Goal: Task Accomplishment & Management: Manage account settings

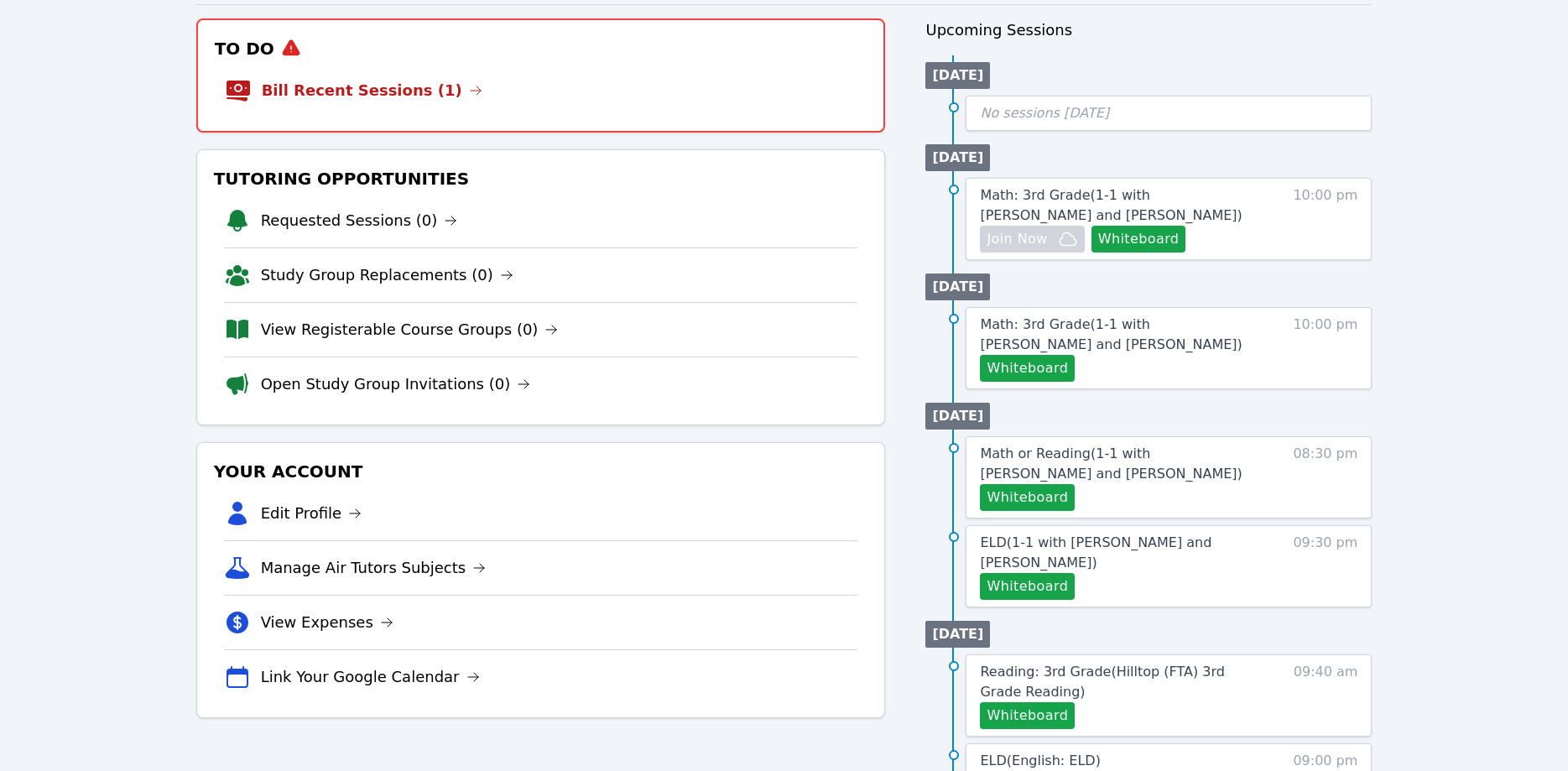
scroll to position [171, 0]
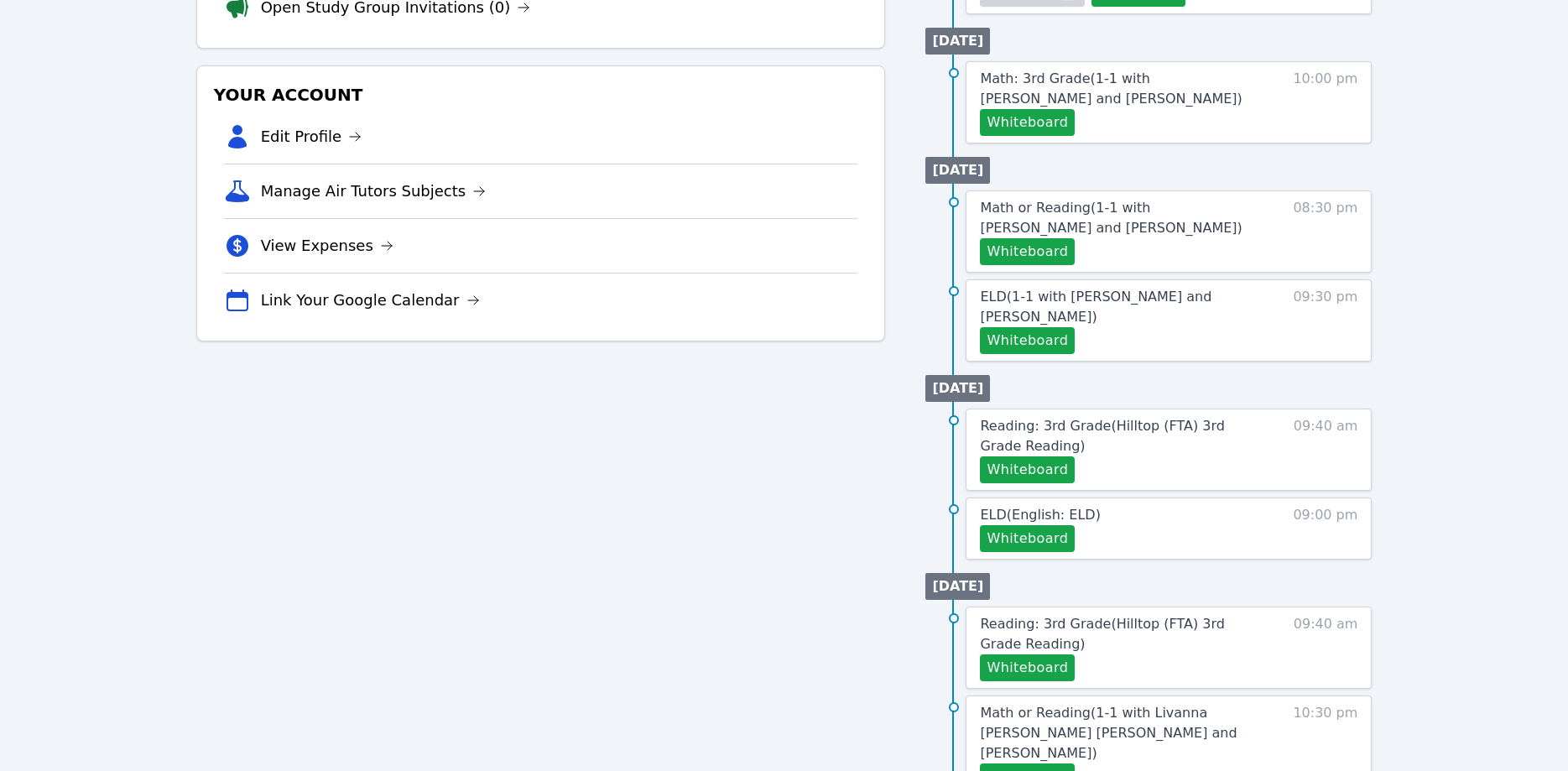
scroll to position [342, 0]
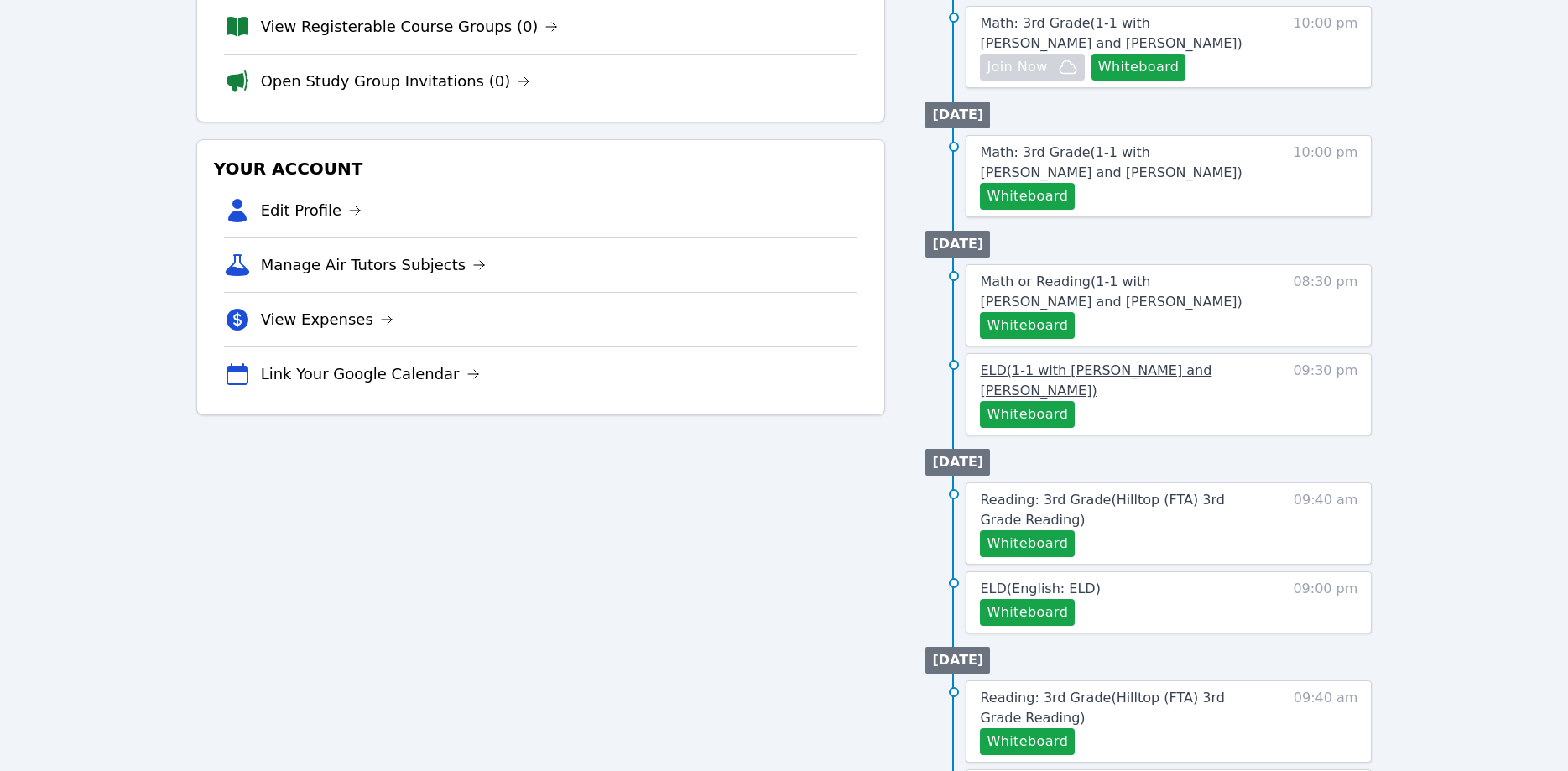
click at [1171, 373] on span "ELD ( 1-1 with Kira Tsiupa and Asia Mason )" at bounding box center [1095, 380] width 232 height 36
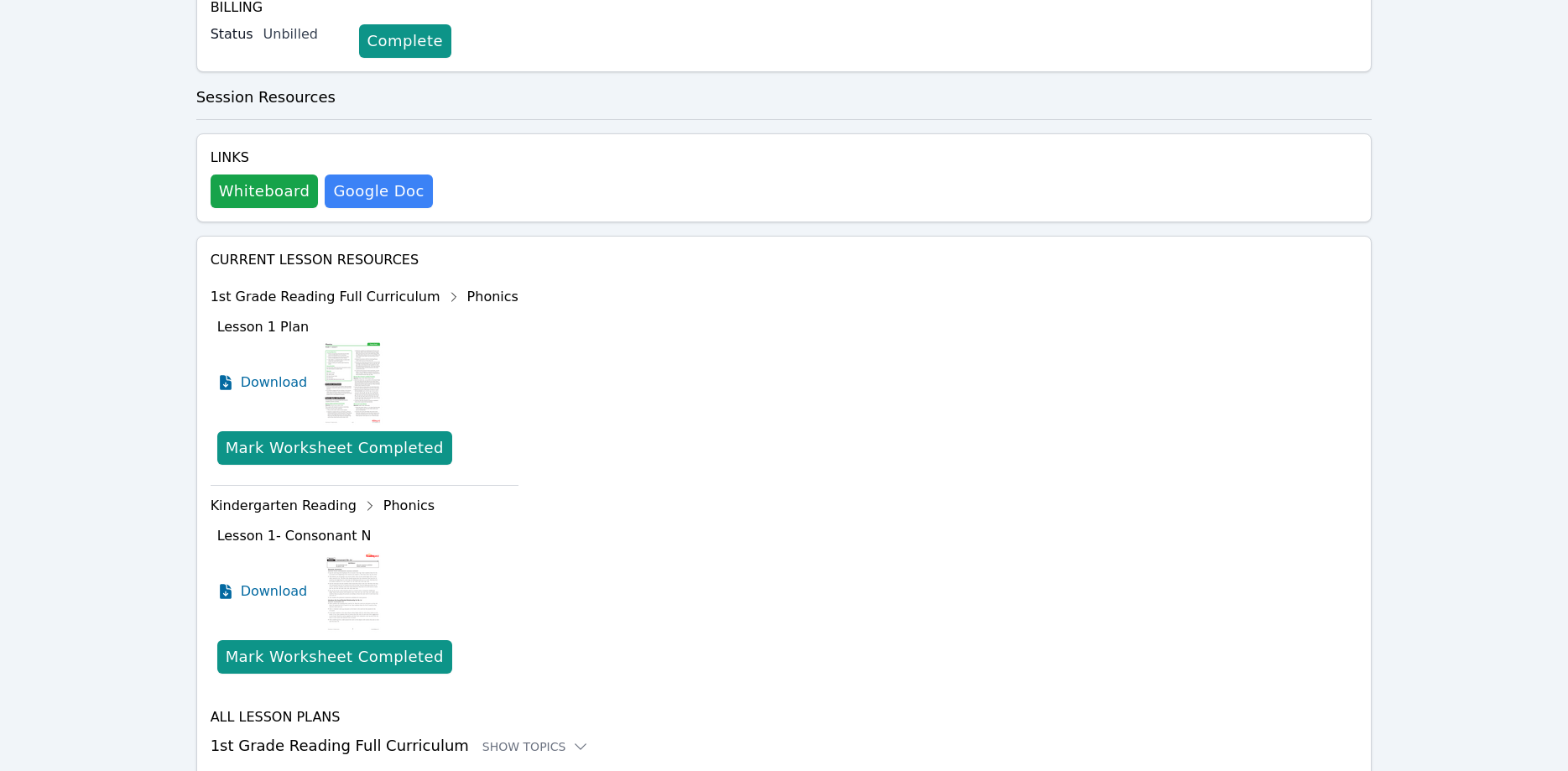
scroll to position [592, 0]
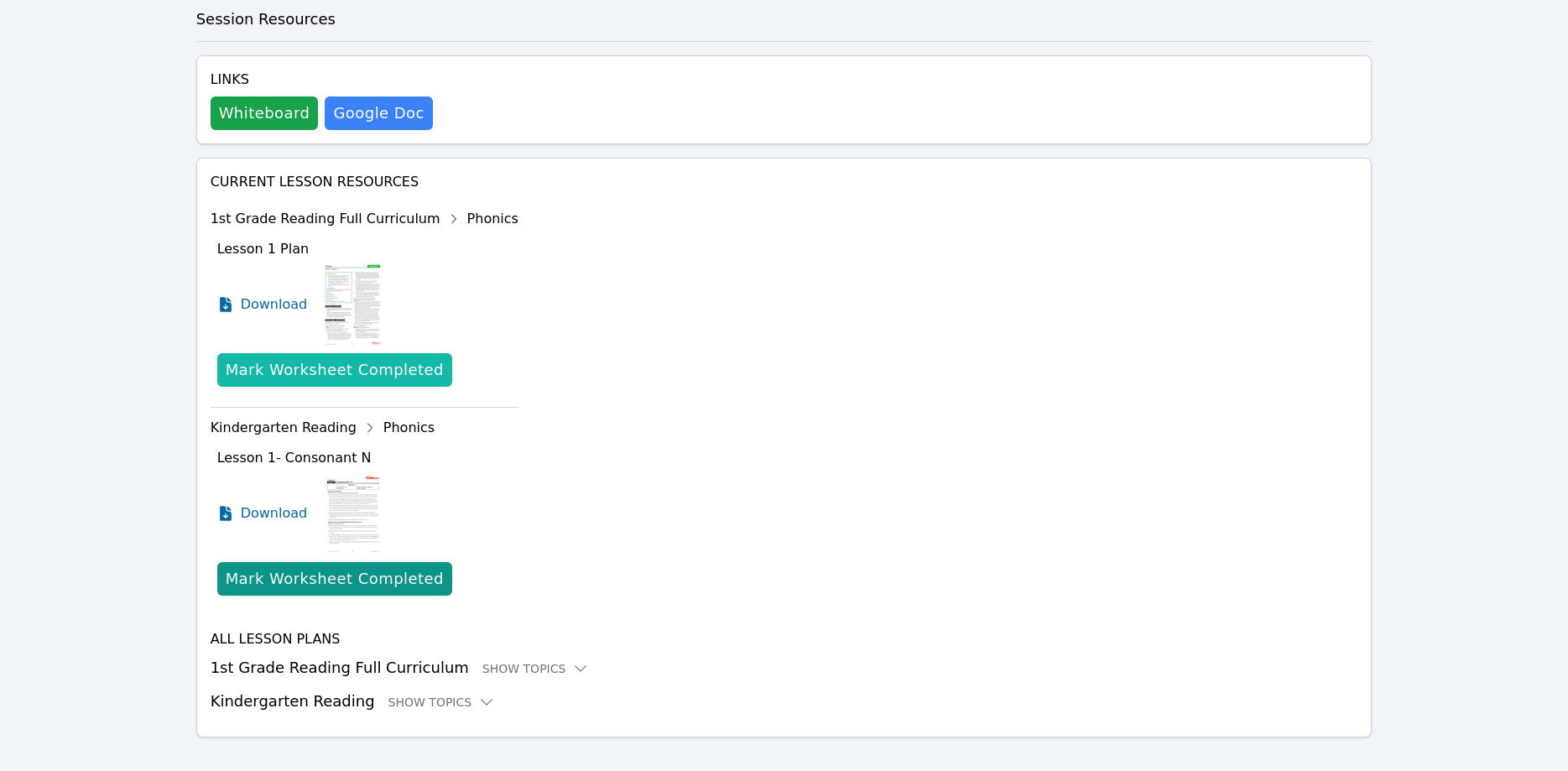
click at [311, 358] on div "Mark Worksheet Completed" at bounding box center [334, 370] width 218 height 24
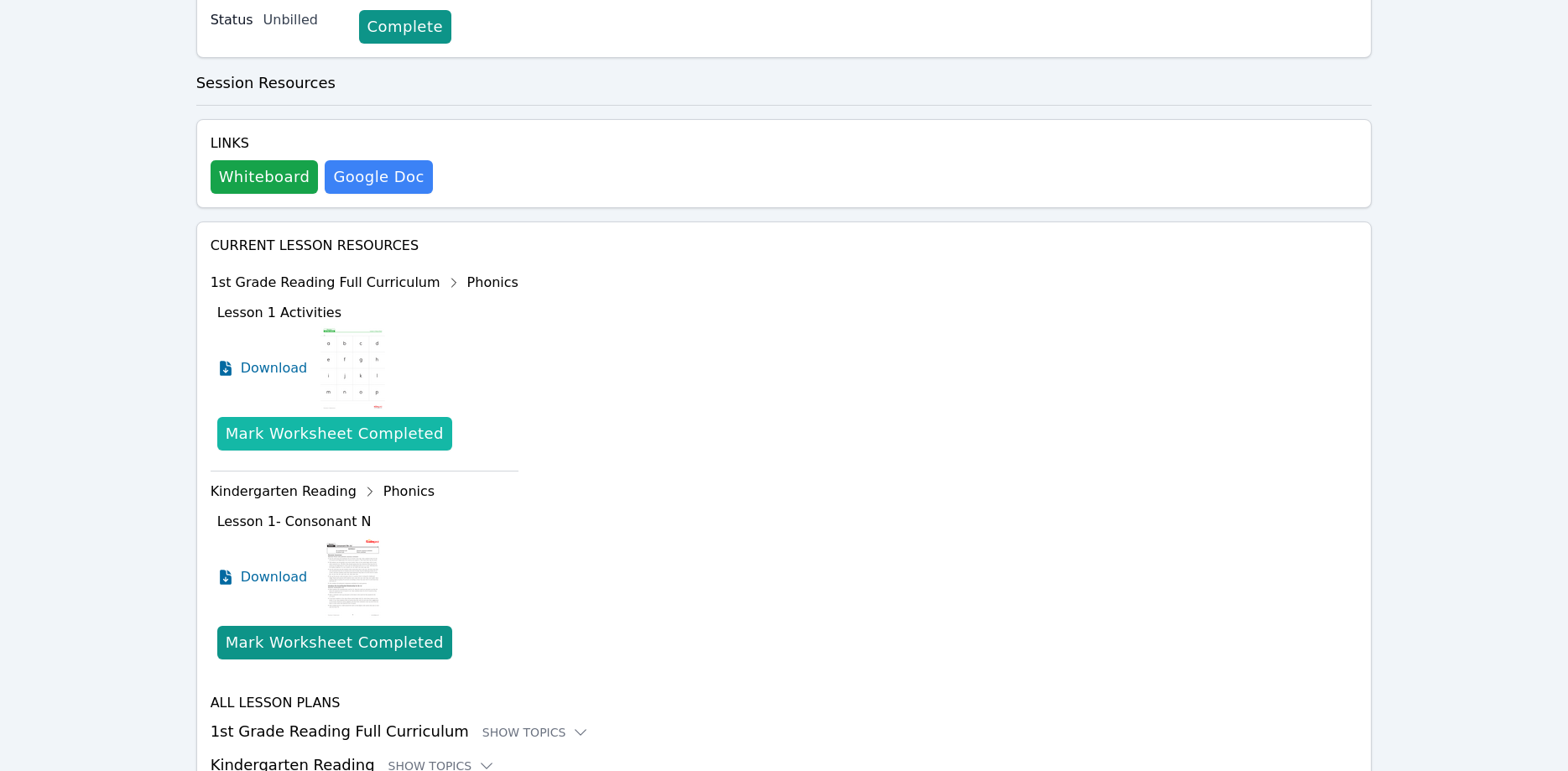
click at [328, 422] on div "Mark Worksheet Completed" at bounding box center [334, 434] width 218 height 24
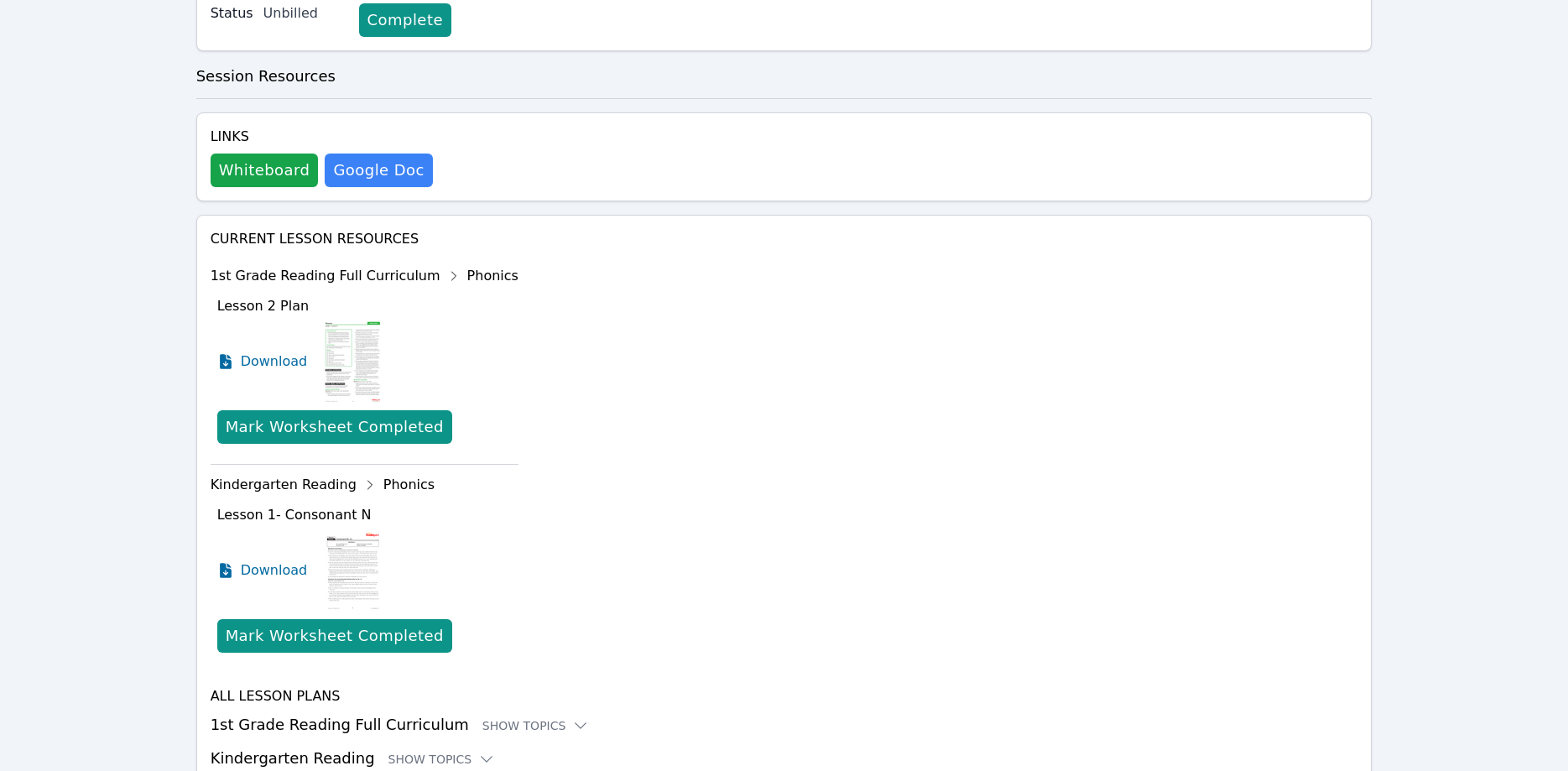
scroll to position [592, 0]
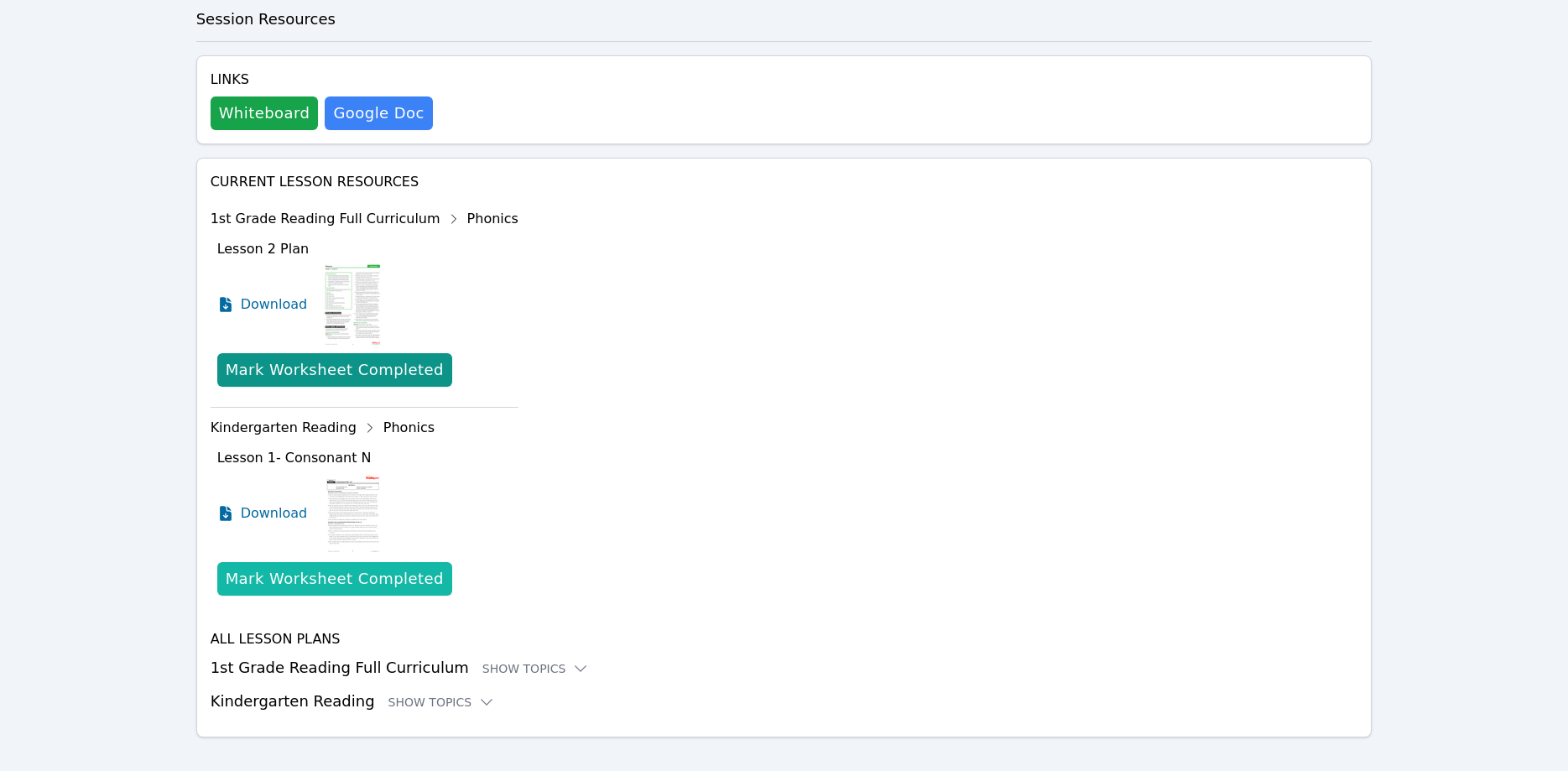
click at [313, 567] on div "Mark Worksheet Completed" at bounding box center [334, 579] width 218 height 24
click at [339, 567] on div "Mark Worksheet Completed" at bounding box center [334, 579] width 218 height 24
click at [330, 567] on div "Mark Worksheet Completed" at bounding box center [334, 579] width 218 height 24
click at [356, 567] on div "Mark Worksheet Completed" at bounding box center [334, 579] width 218 height 24
click at [371, 567] on div "Mark Worksheet Completed" at bounding box center [334, 579] width 218 height 24
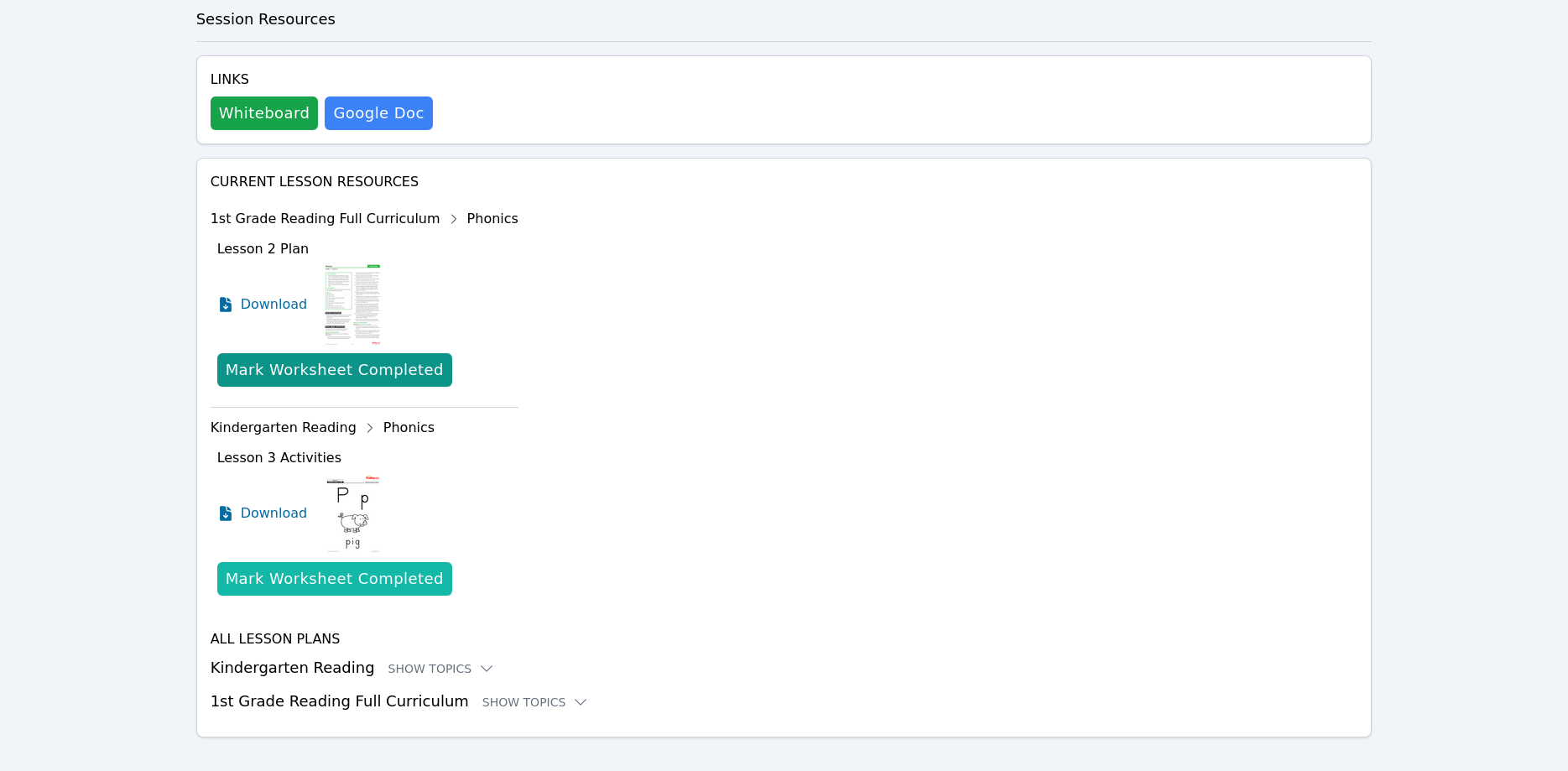
click at [397, 562] on button "Mark Worksheet Completed" at bounding box center [334, 579] width 235 height 34
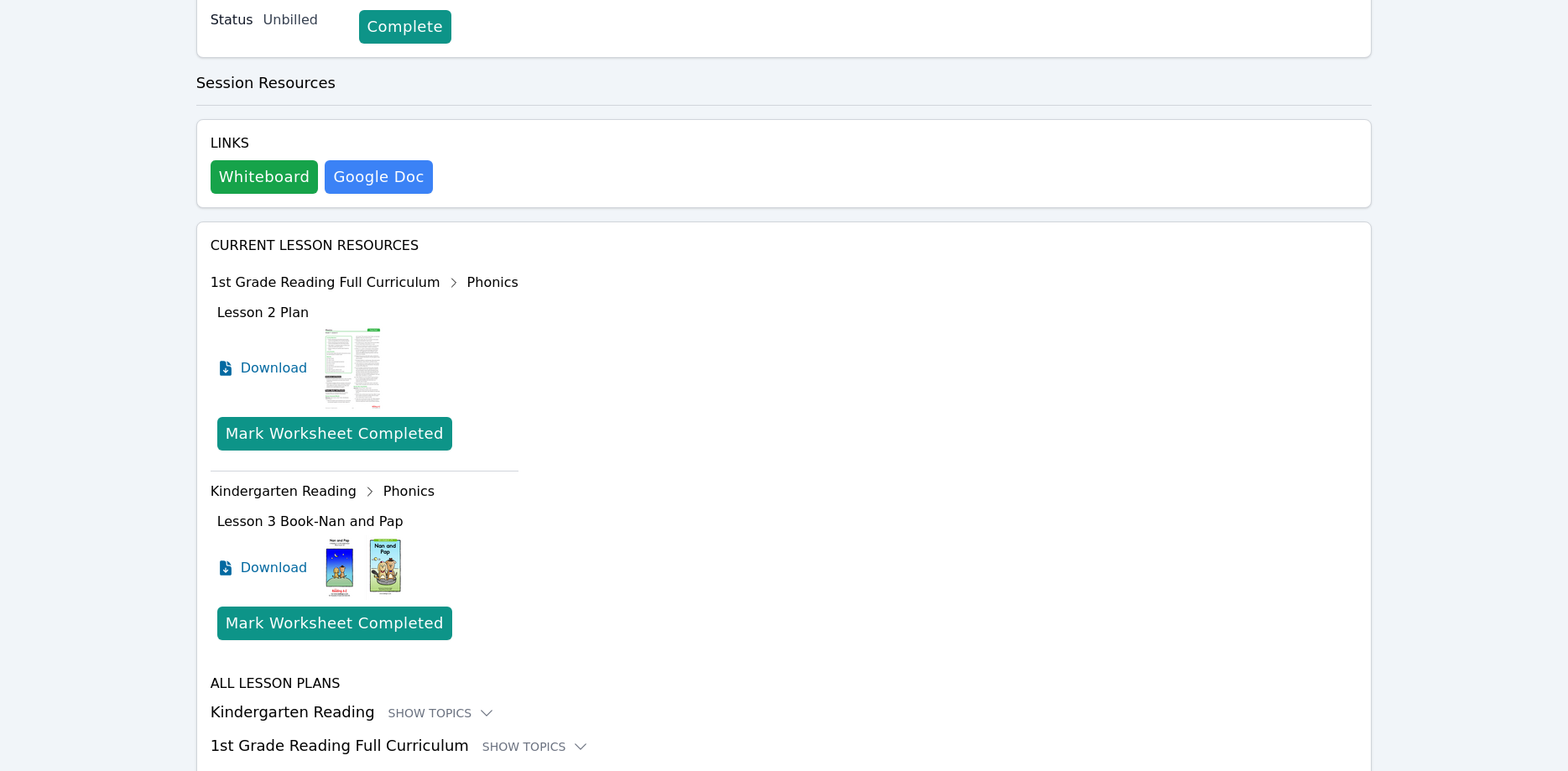
scroll to position [572, 0]
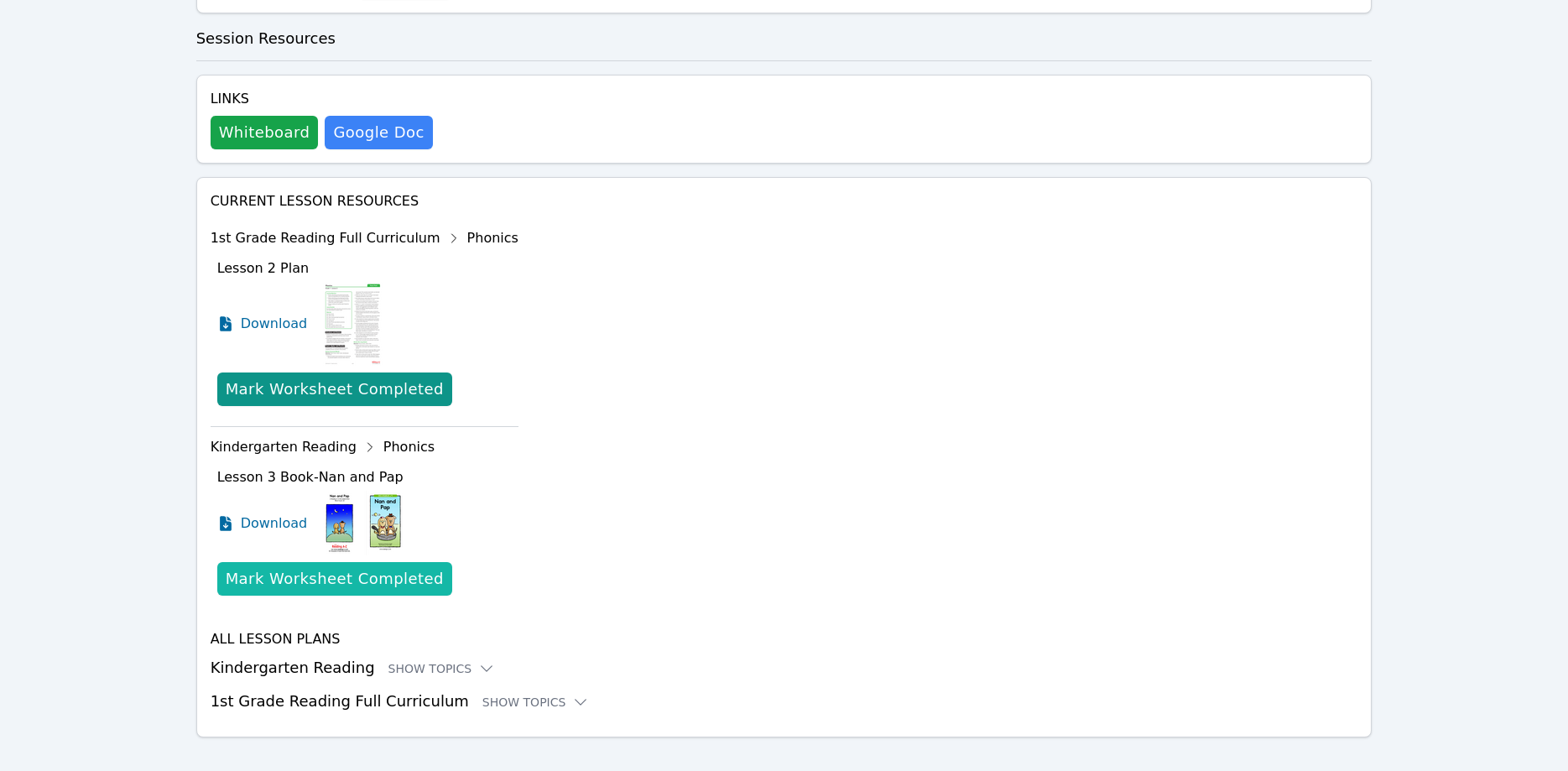
click at [408, 567] on div "Mark Worksheet Completed" at bounding box center [334, 579] width 218 height 24
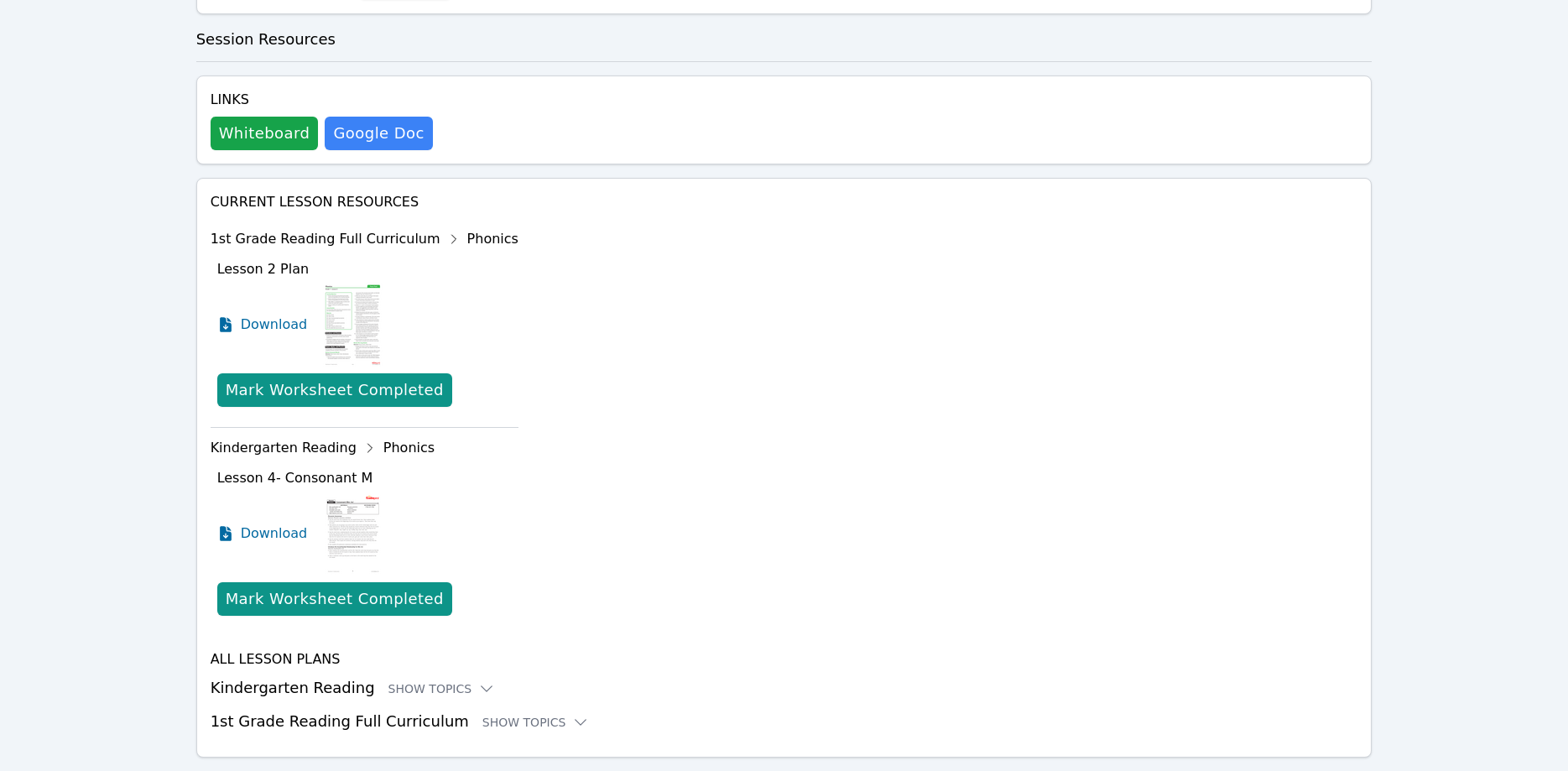
scroll to position [592, 0]
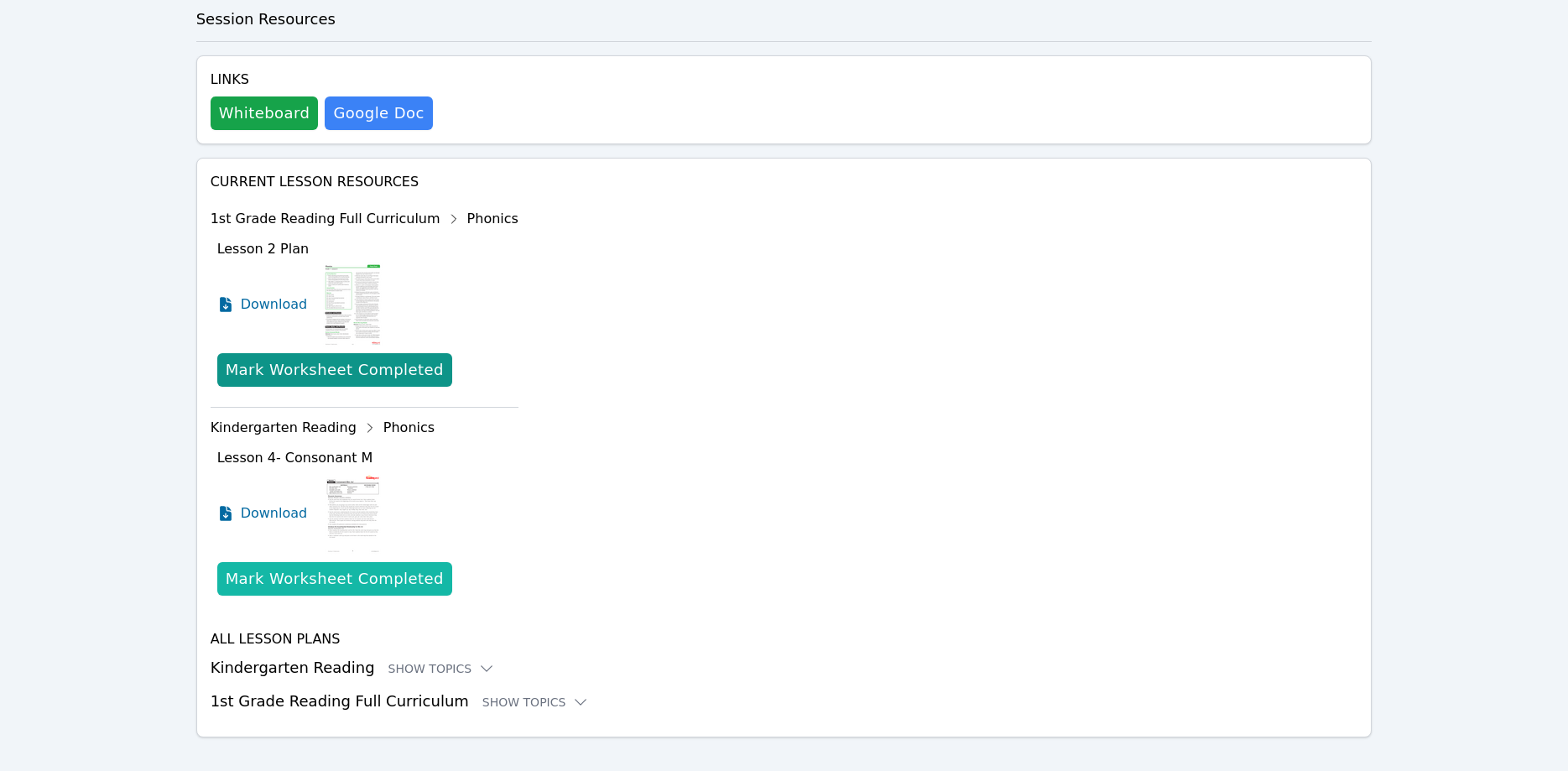
click at [378, 567] on div "Mark Worksheet Completed" at bounding box center [334, 579] width 218 height 24
click at [381, 567] on div "Mark Worksheet Completed" at bounding box center [334, 579] width 218 height 24
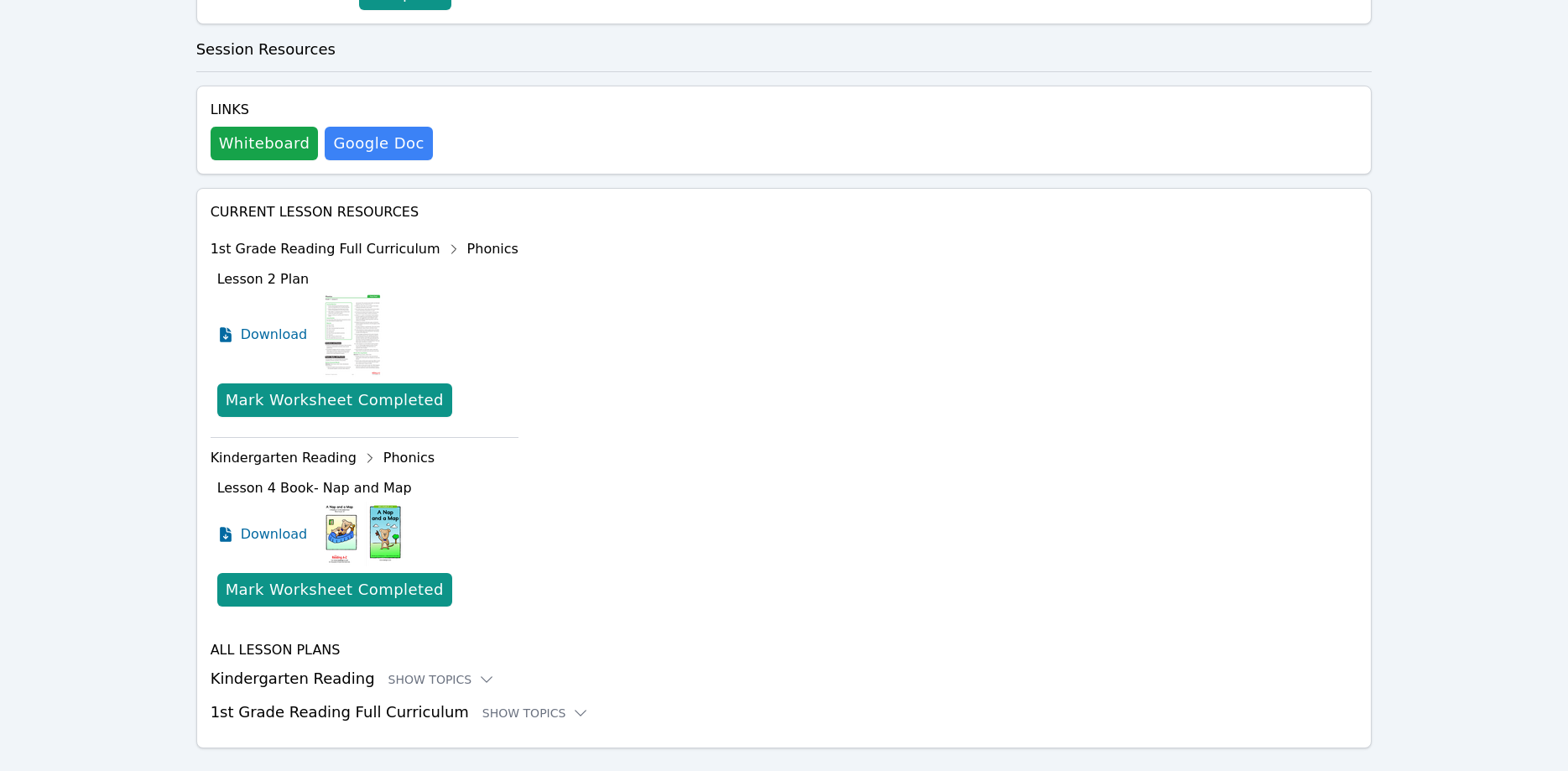
scroll to position [572, 0]
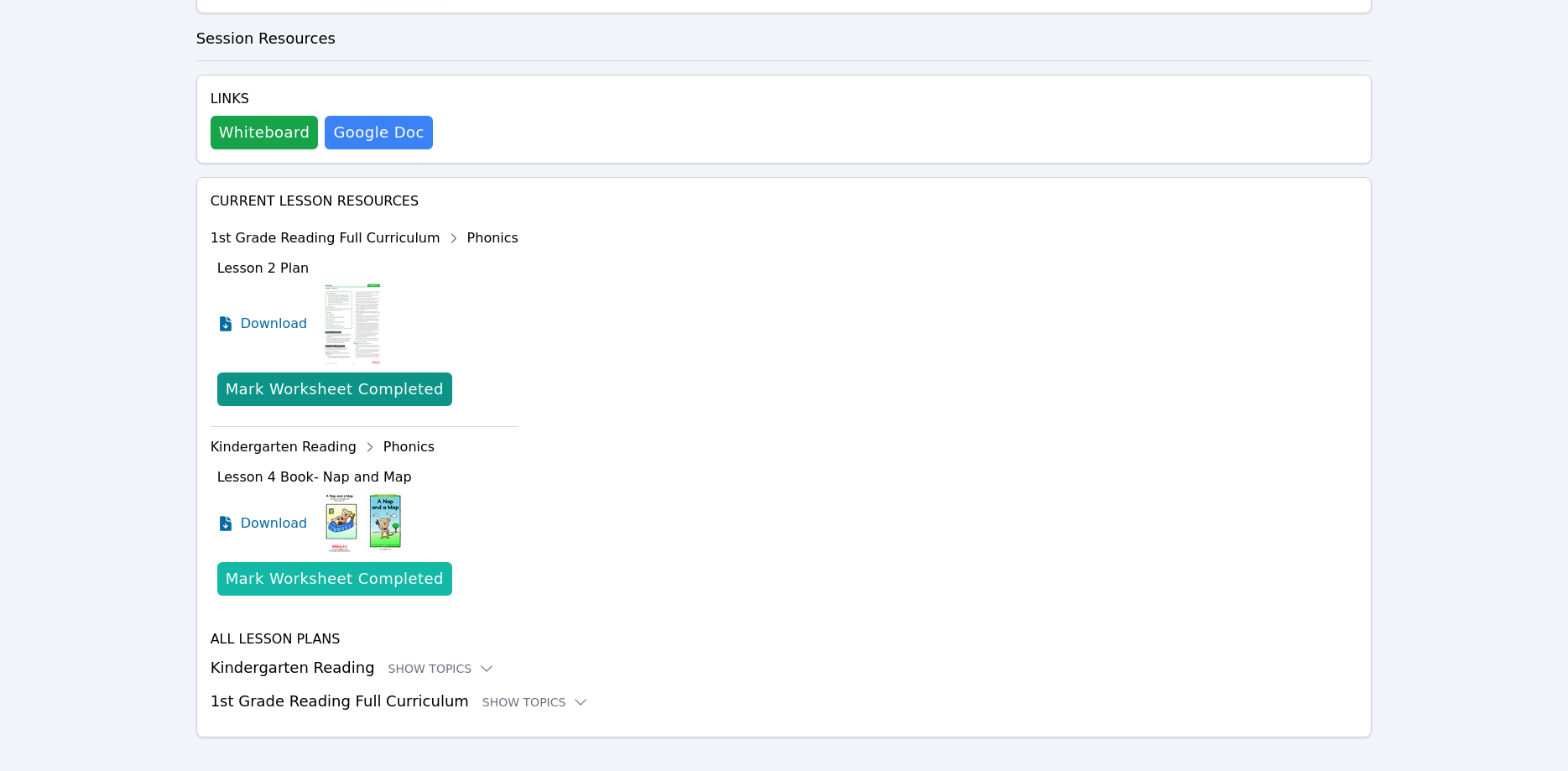
click at [355, 567] on div "Mark Worksheet Completed" at bounding box center [334, 579] width 218 height 24
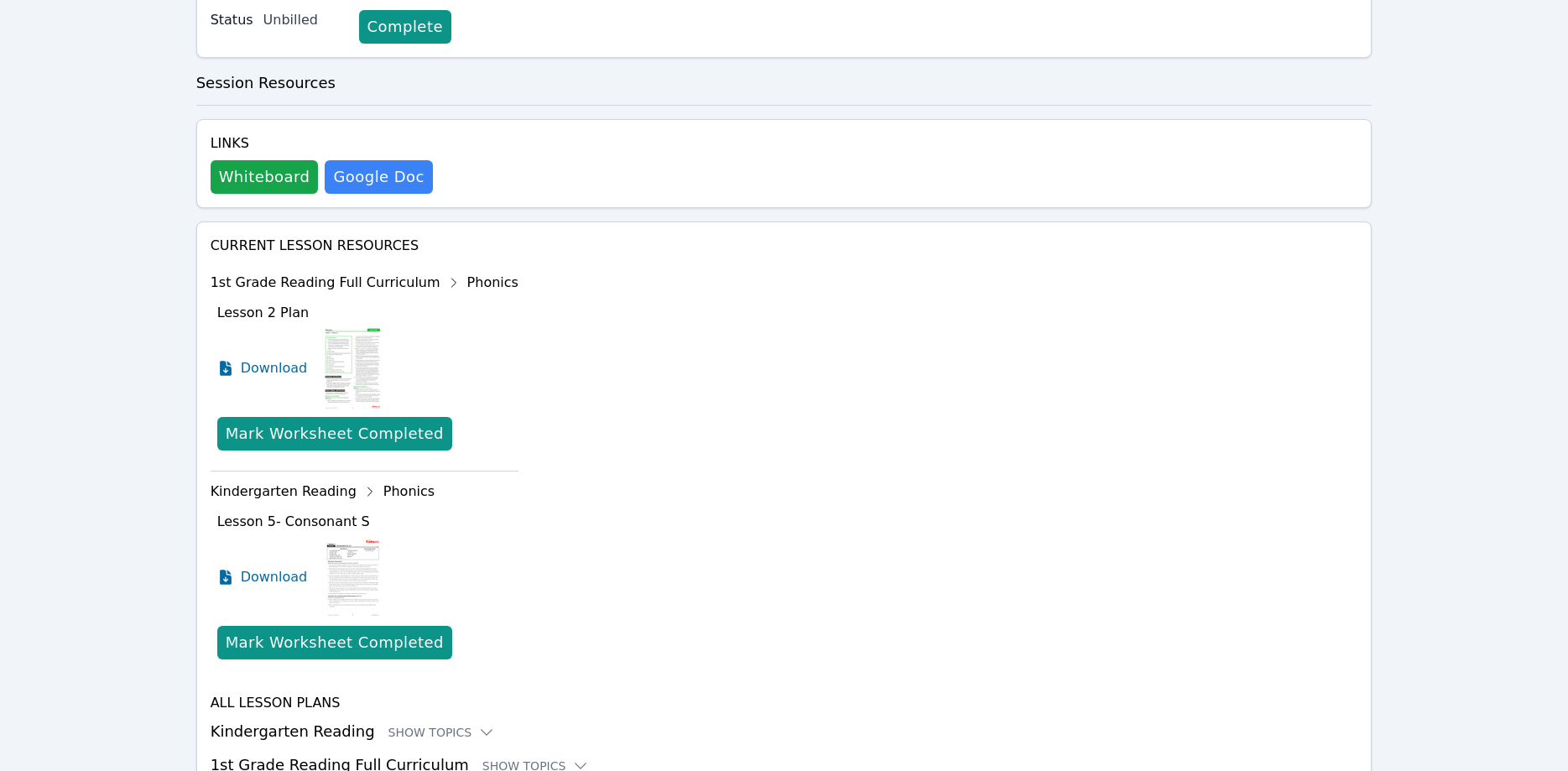
scroll to position [592, 0]
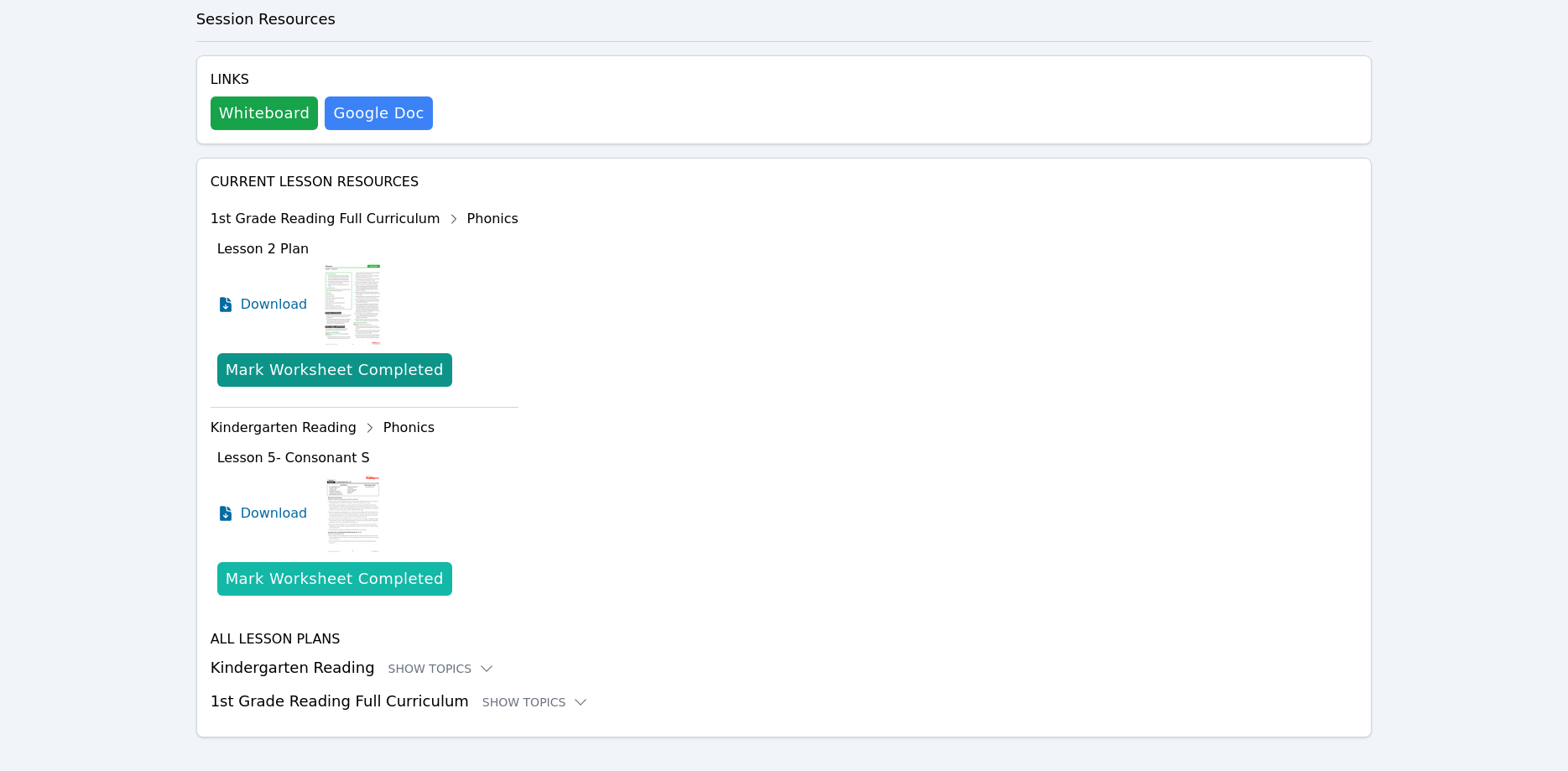
click at [360, 567] on div "Mark Worksheet Completed" at bounding box center [334, 579] width 218 height 24
click at [383, 567] on div "Mark Worksheet Completed" at bounding box center [334, 579] width 218 height 24
click at [359, 567] on div "Mark Worksheet Completed" at bounding box center [334, 579] width 218 height 24
click at [352, 567] on div "Mark Worksheet Completed" at bounding box center [334, 579] width 218 height 24
click at [364, 567] on div "Mark Worksheet Completed" at bounding box center [334, 579] width 218 height 24
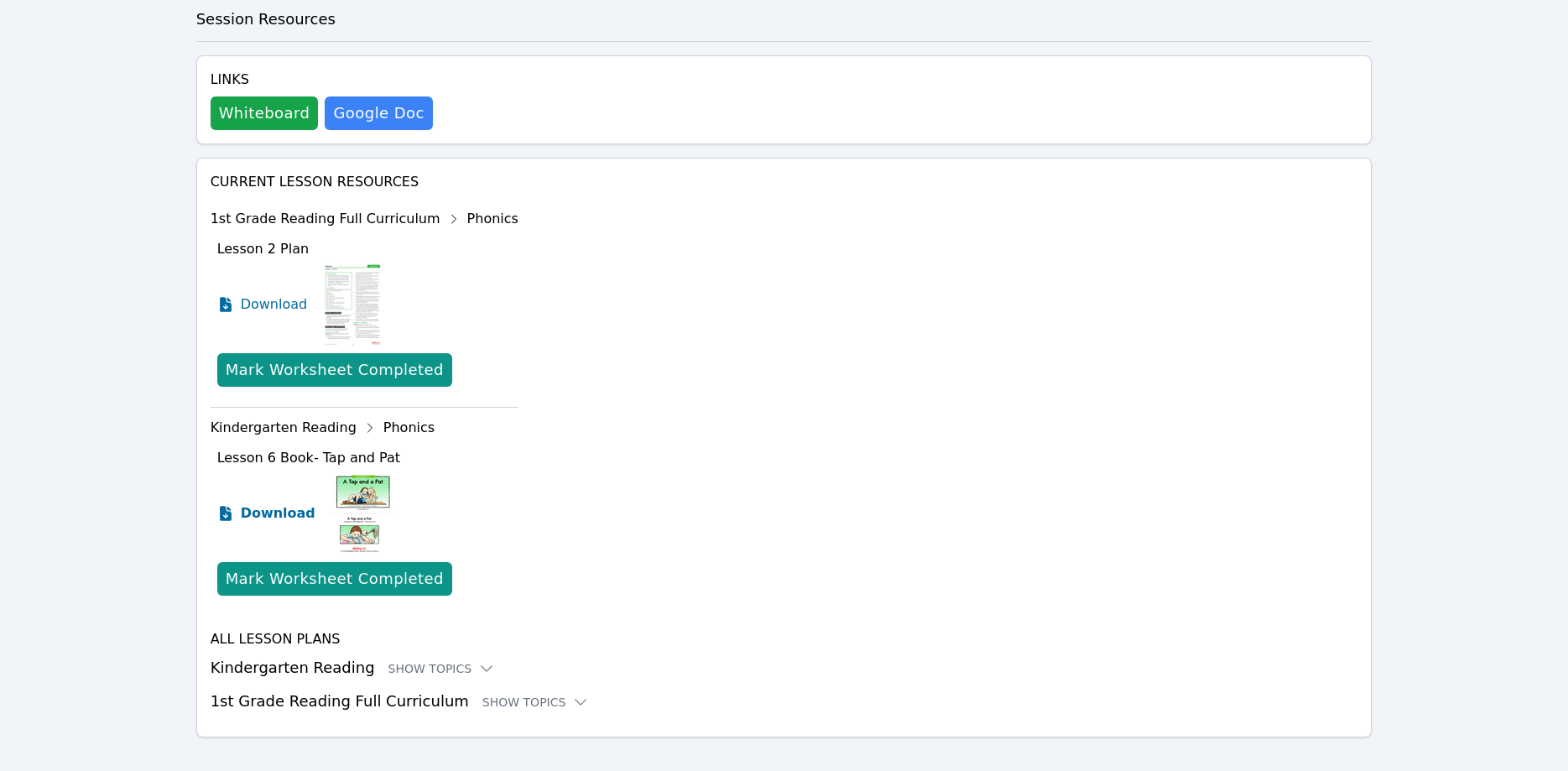
click at [277, 504] on span "Download" at bounding box center [278, 514] width 75 height 20
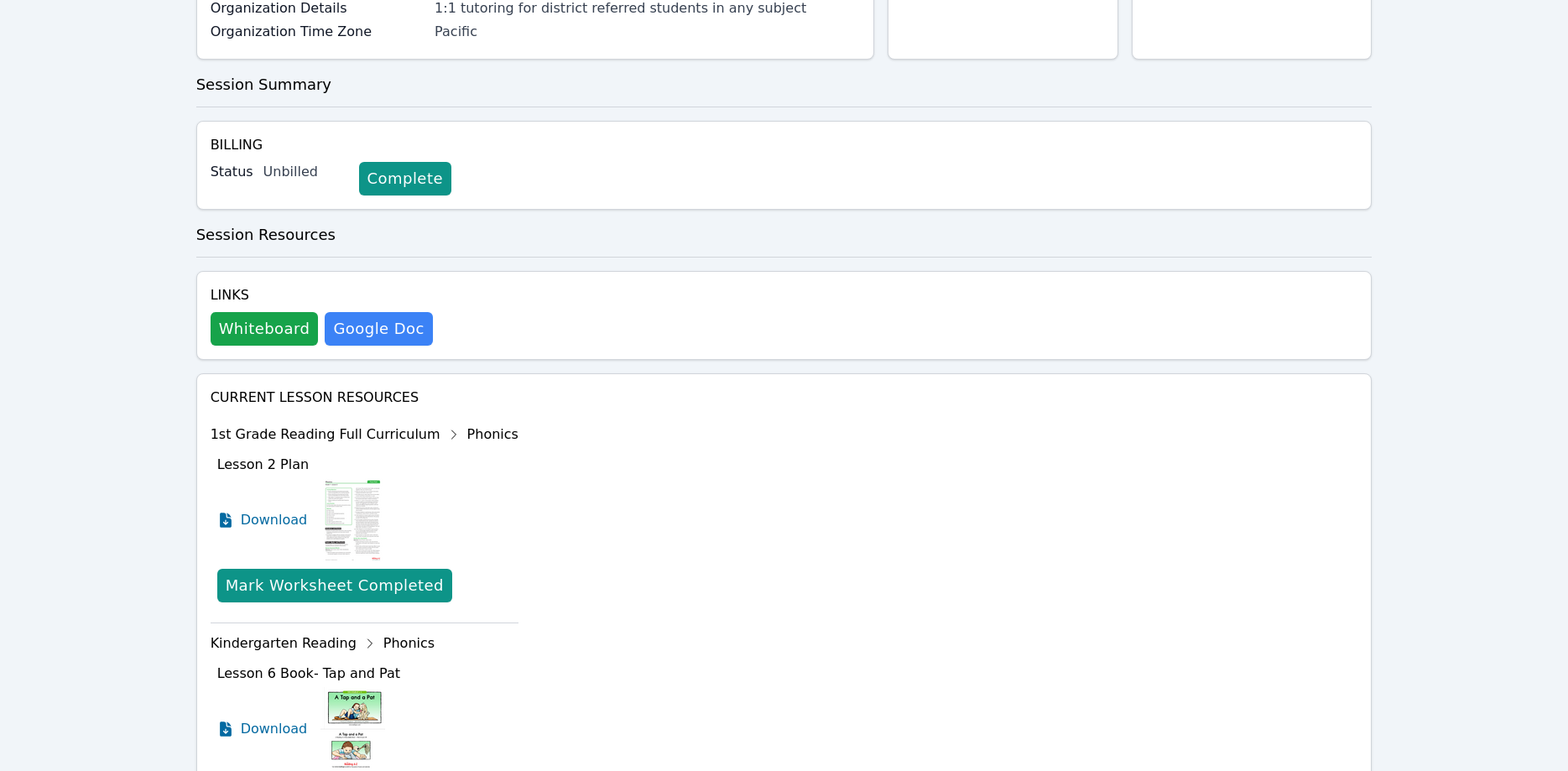
scroll to position [0, 0]
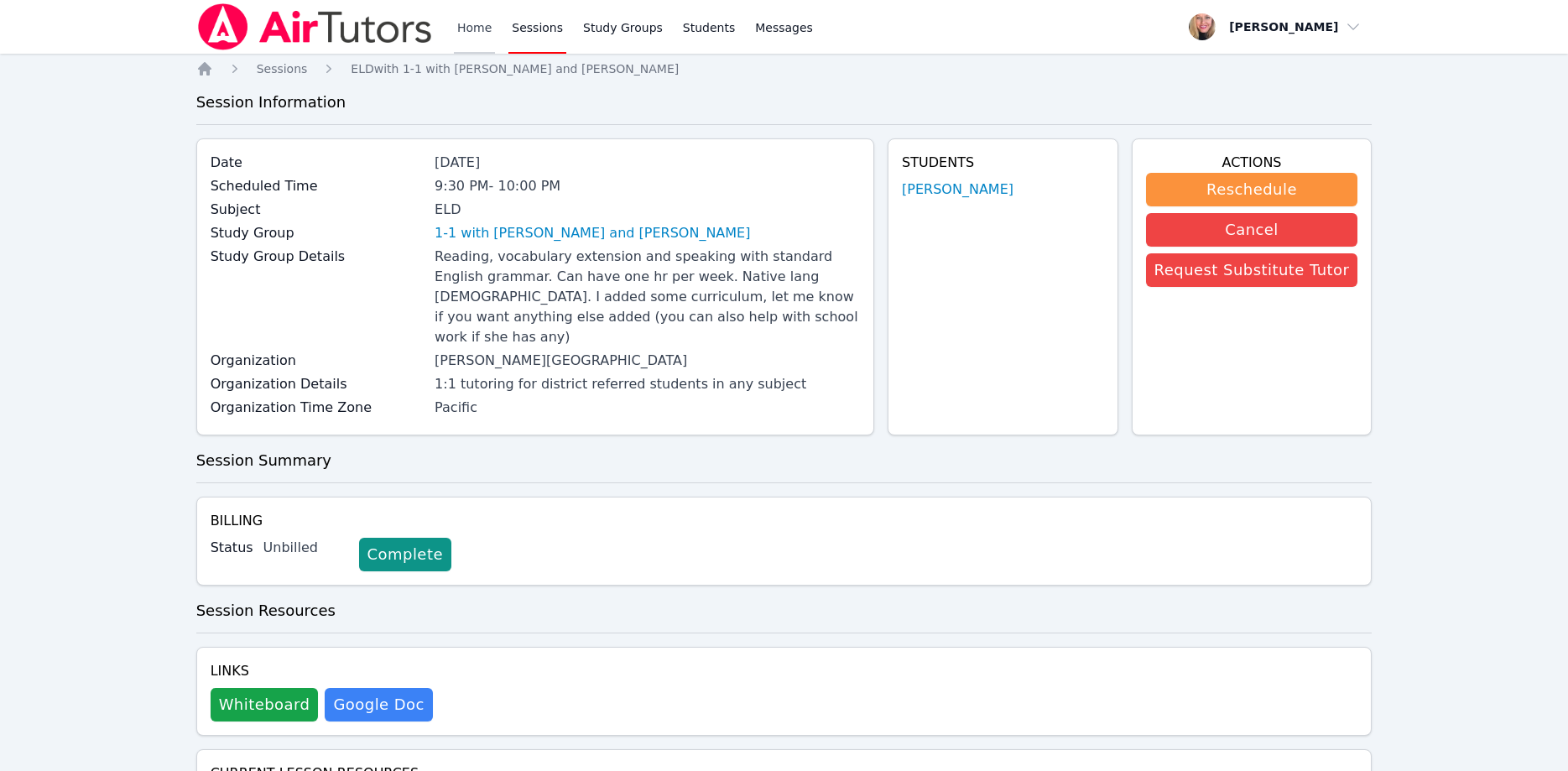
click at [477, 32] on link "Home" at bounding box center [474, 27] width 41 height 54
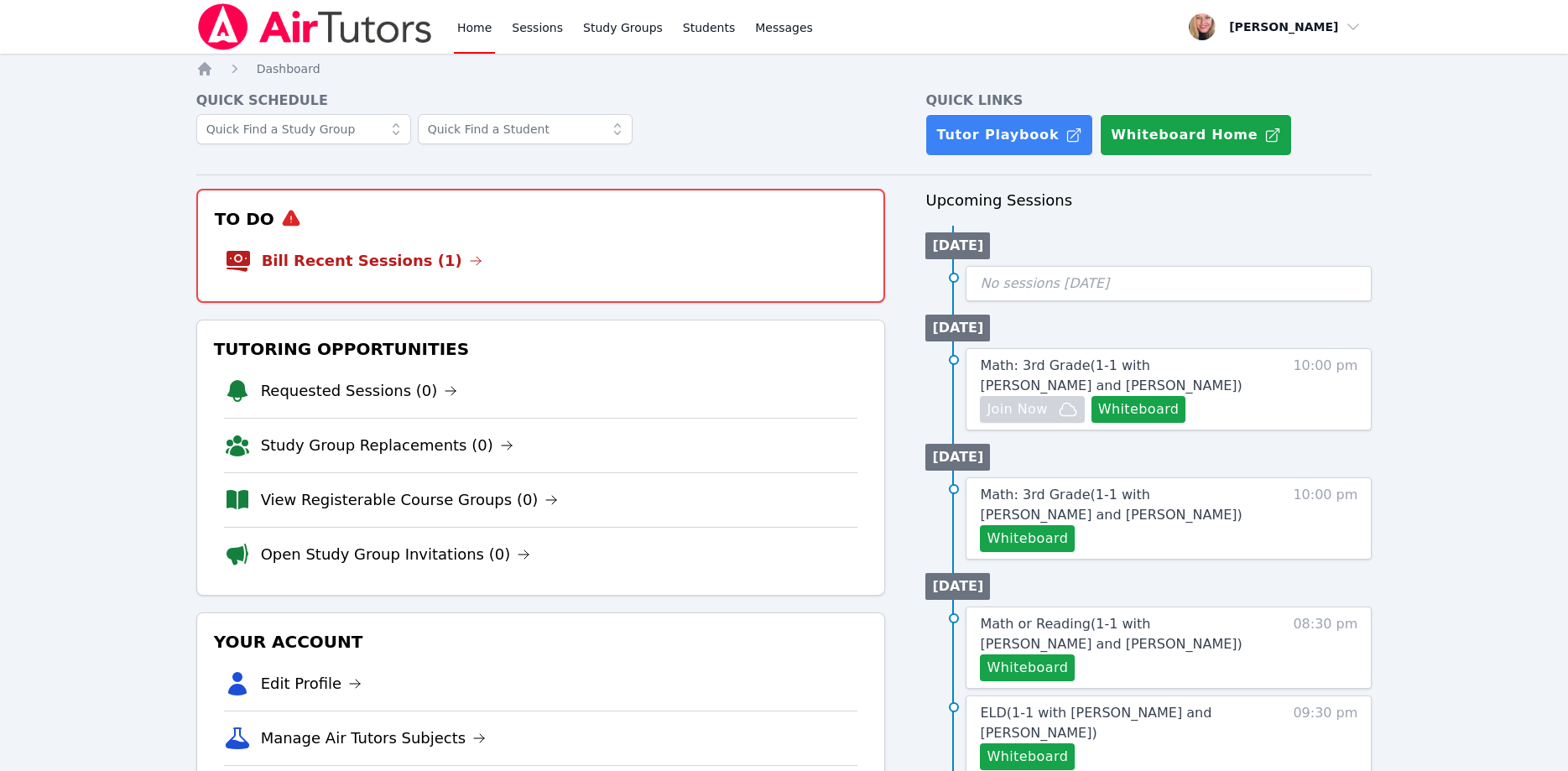
scroll to position [171, 0]
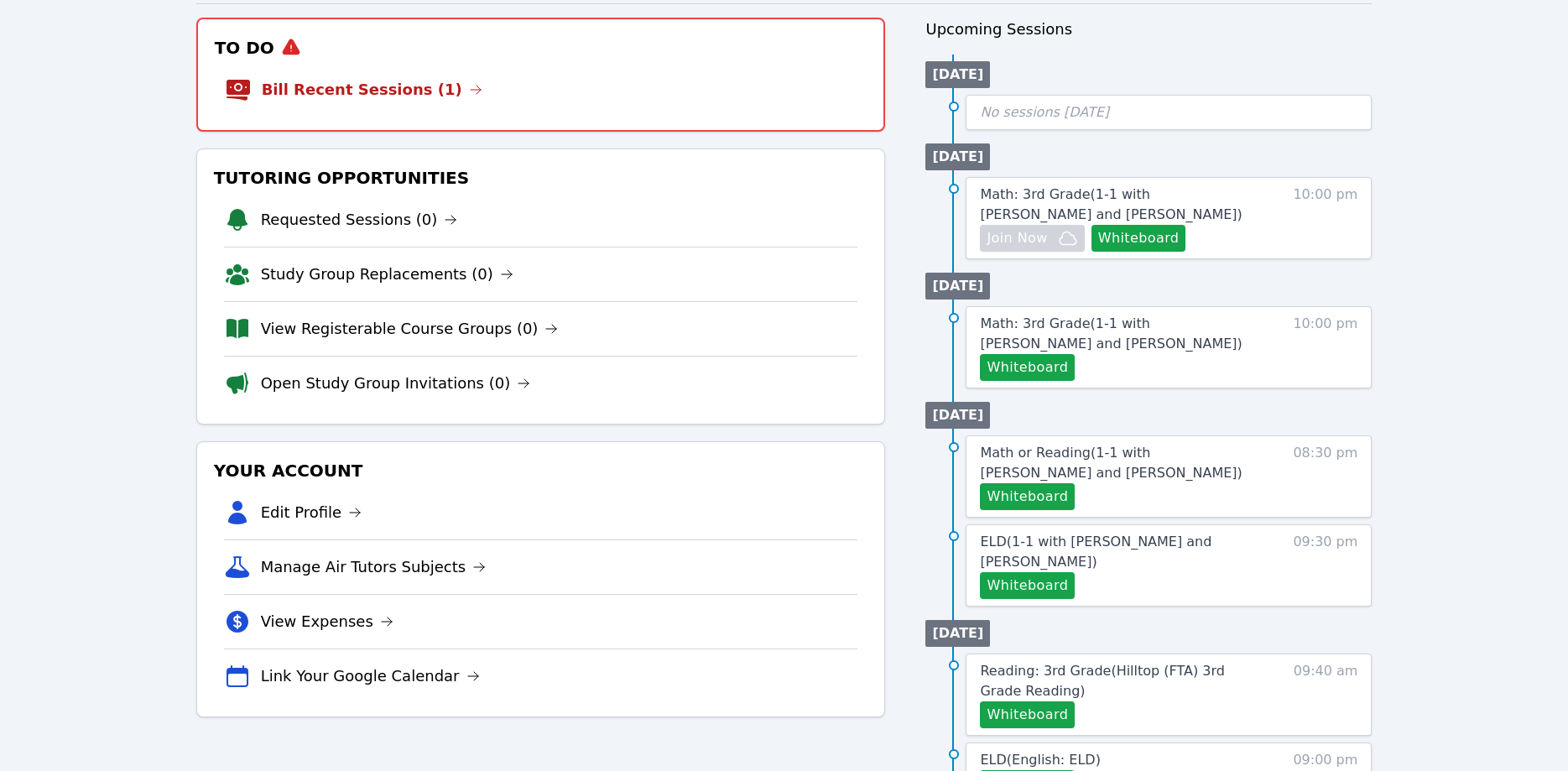
scroll to position [171, 0]
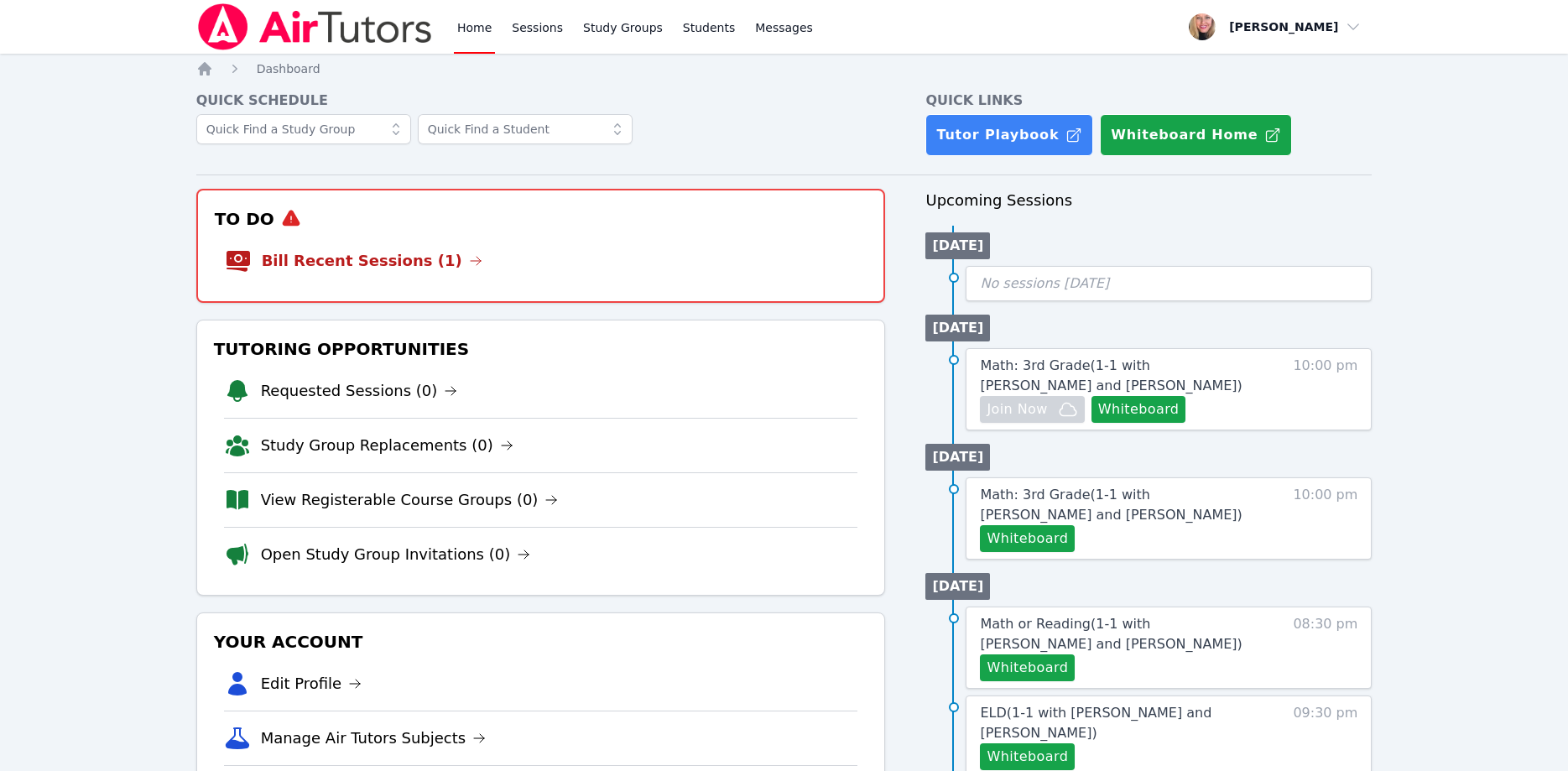
scroll to position [171, 0]
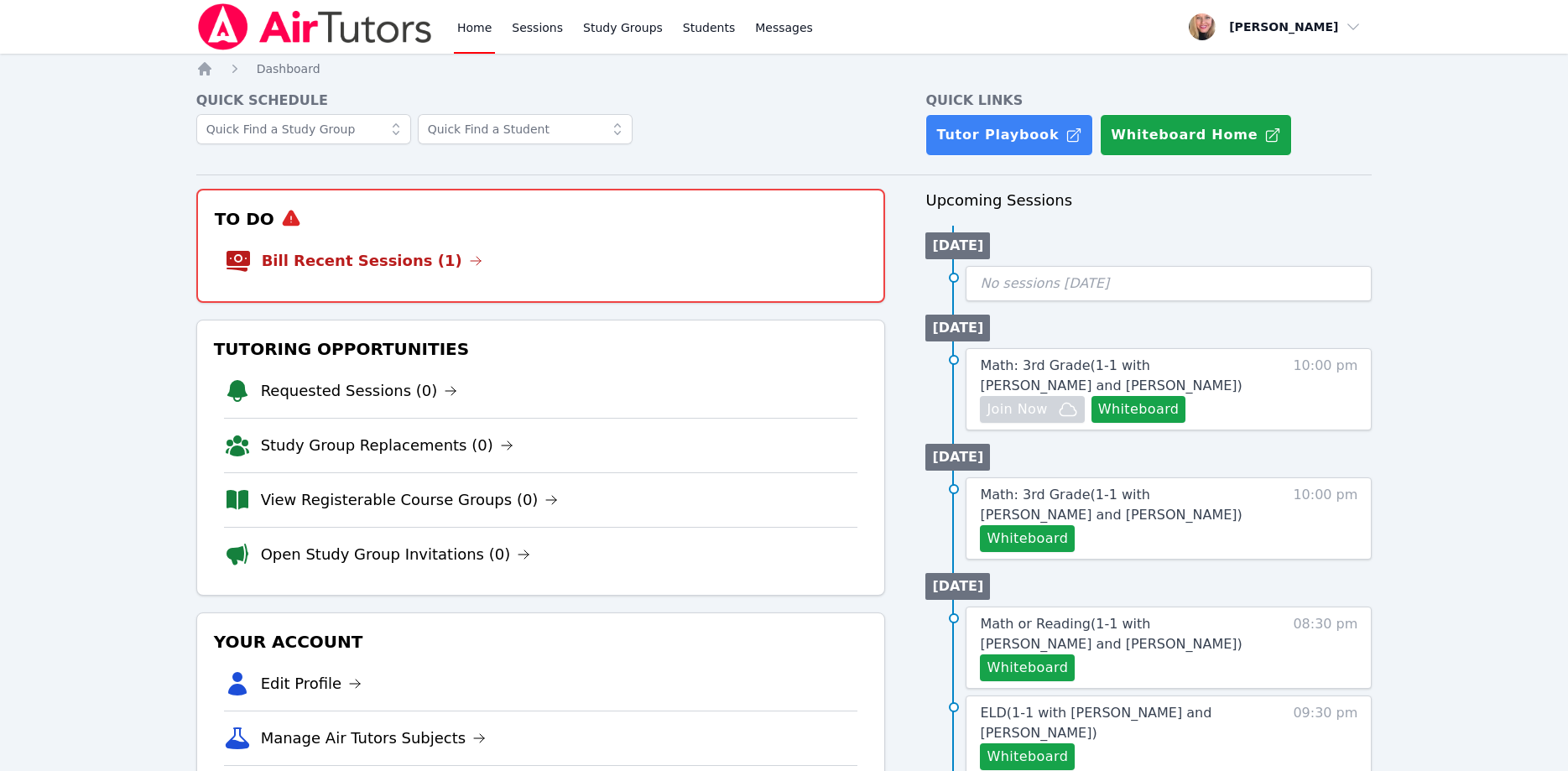
scroll to position [171, 0]
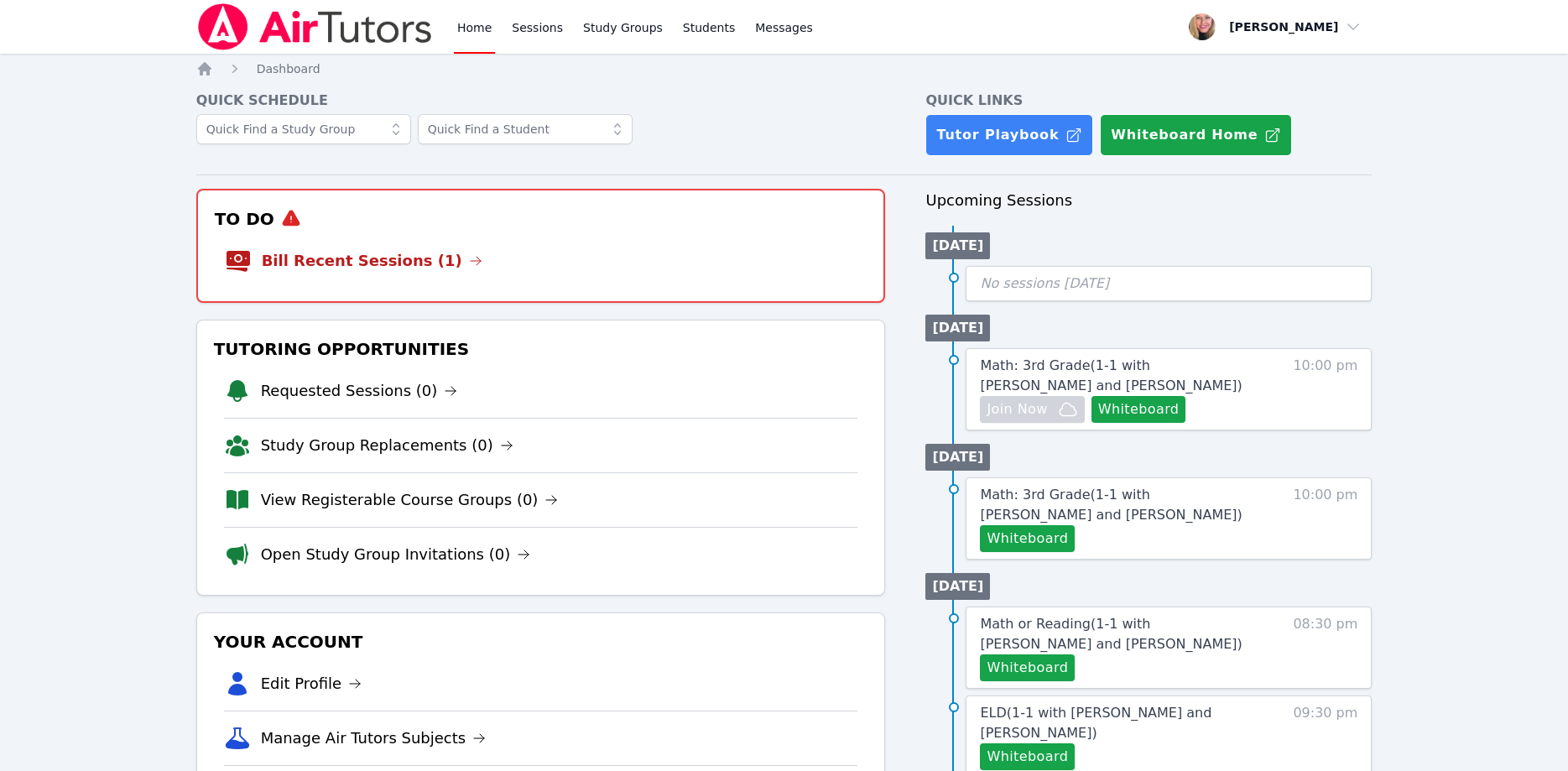
scroll to position [171, 0]
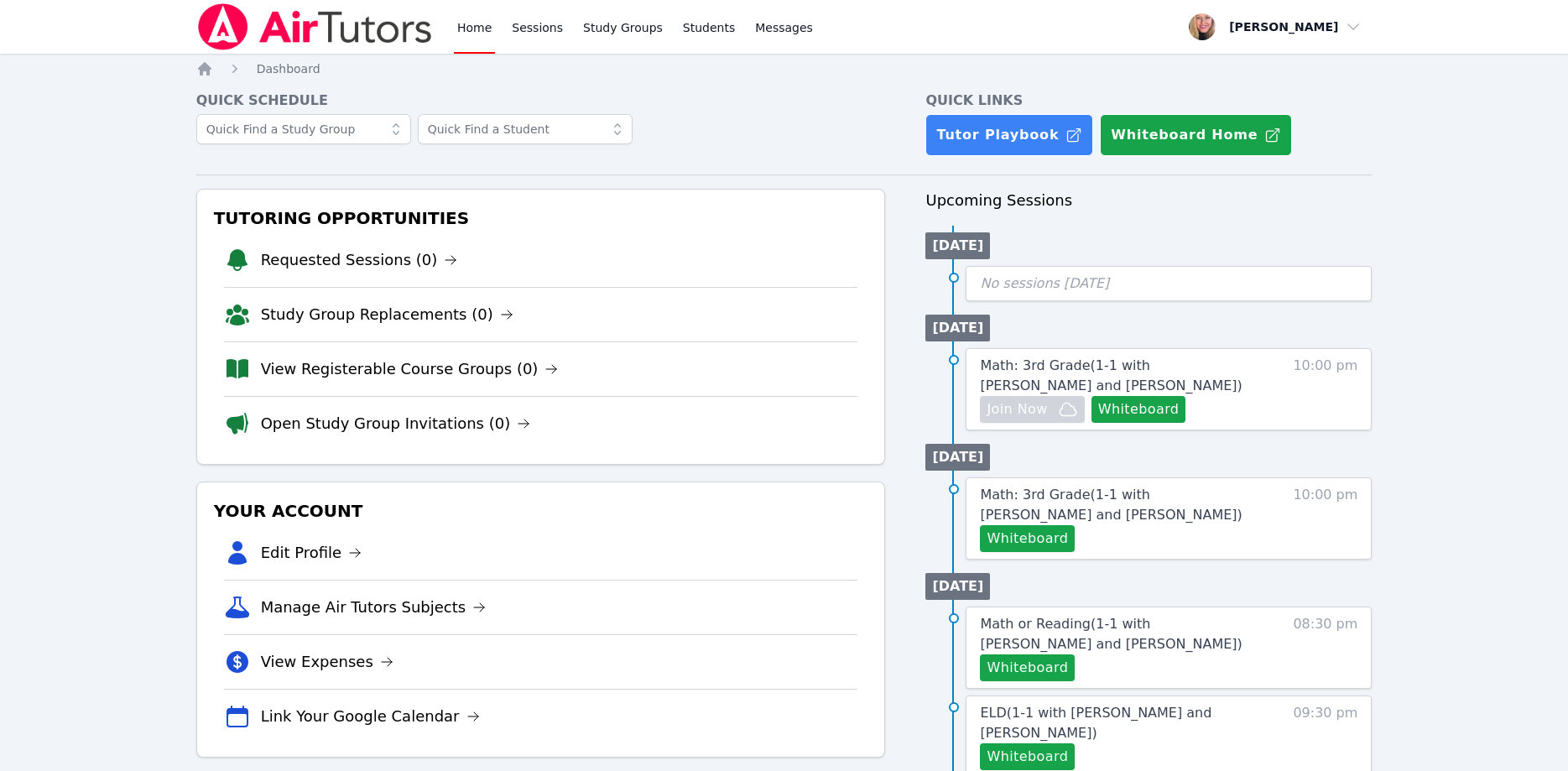
scroll to position [171, 0]
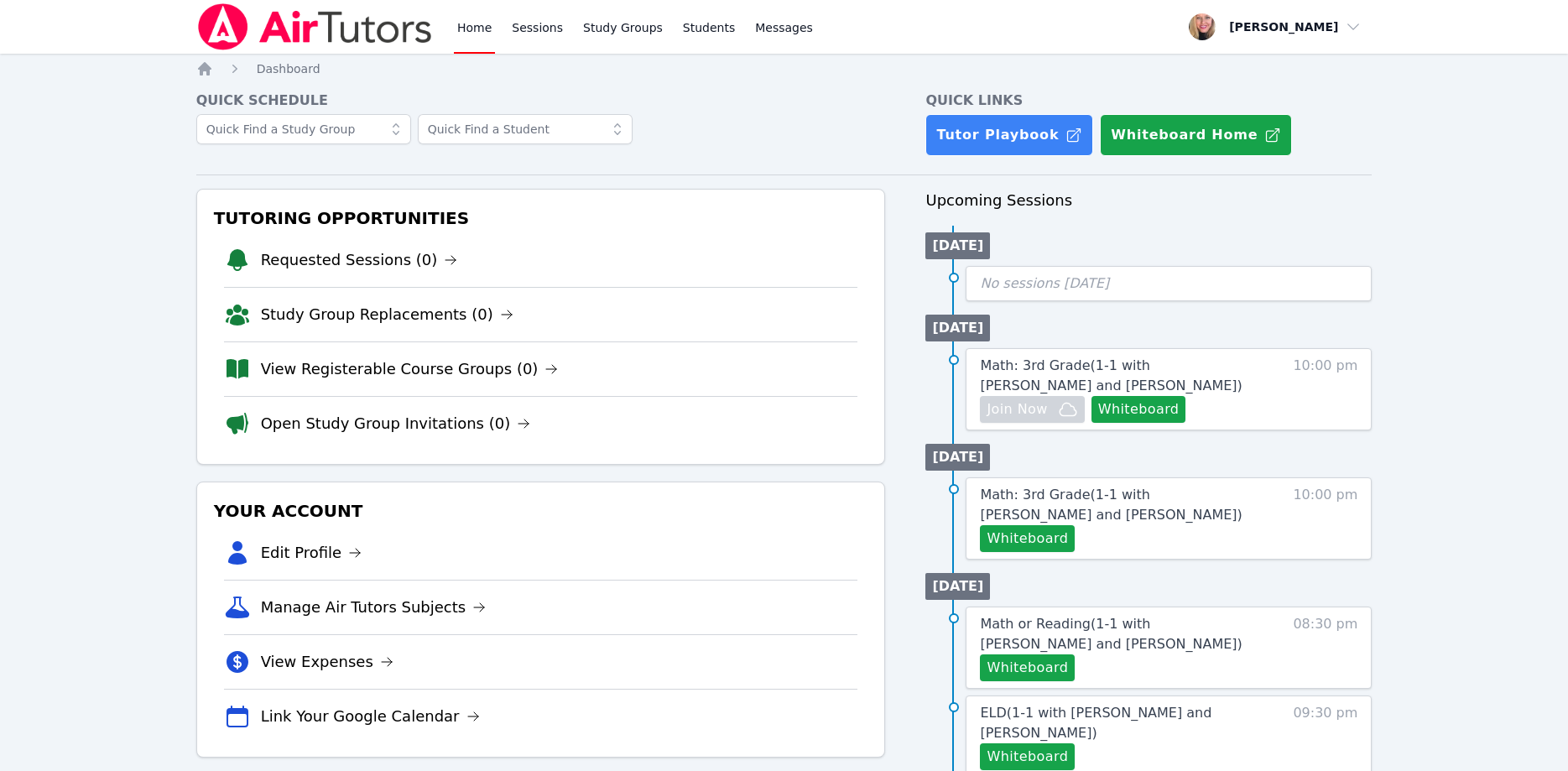
scroll to position [171, 0]
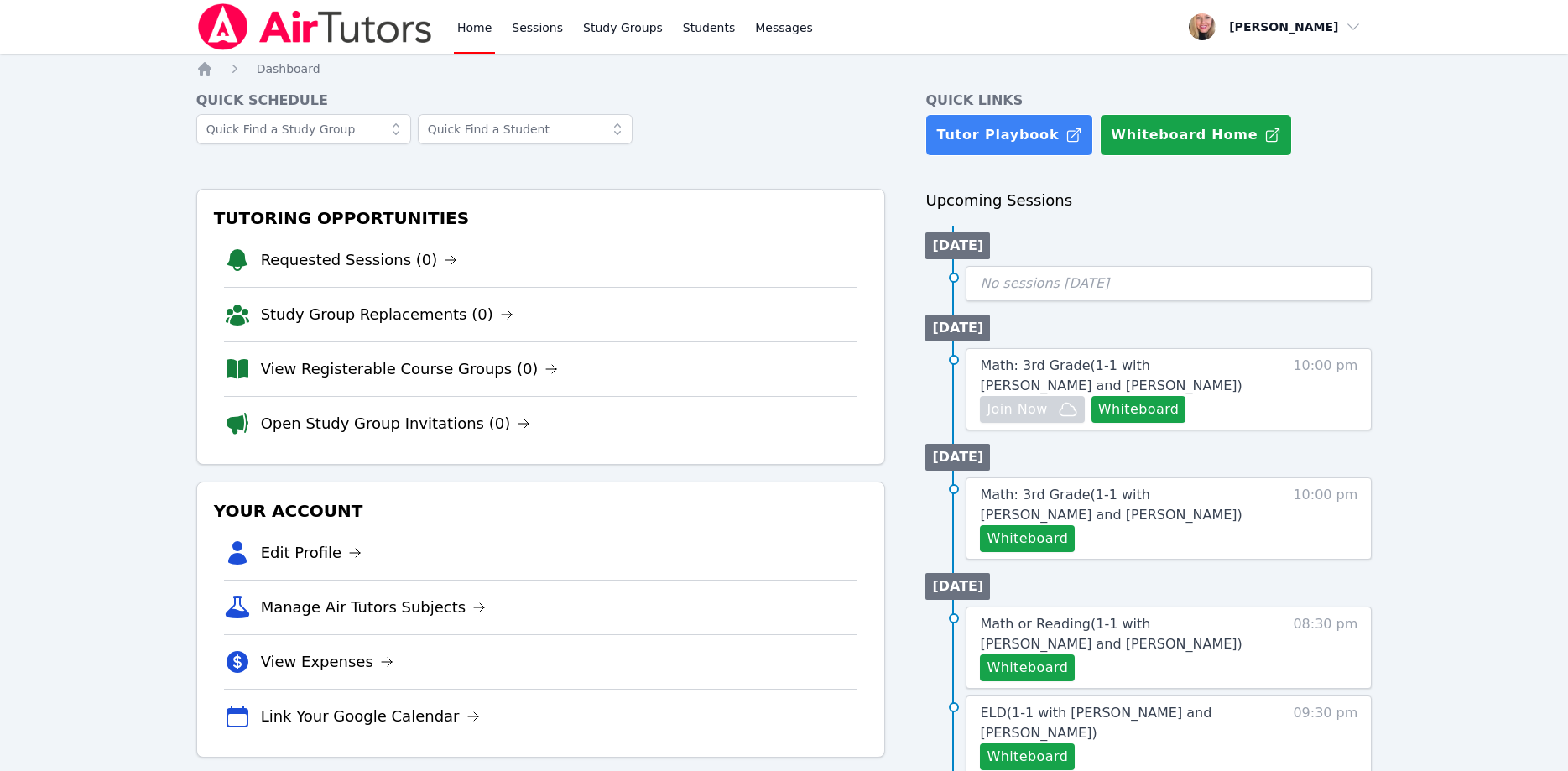
scroll to position [171, 0]
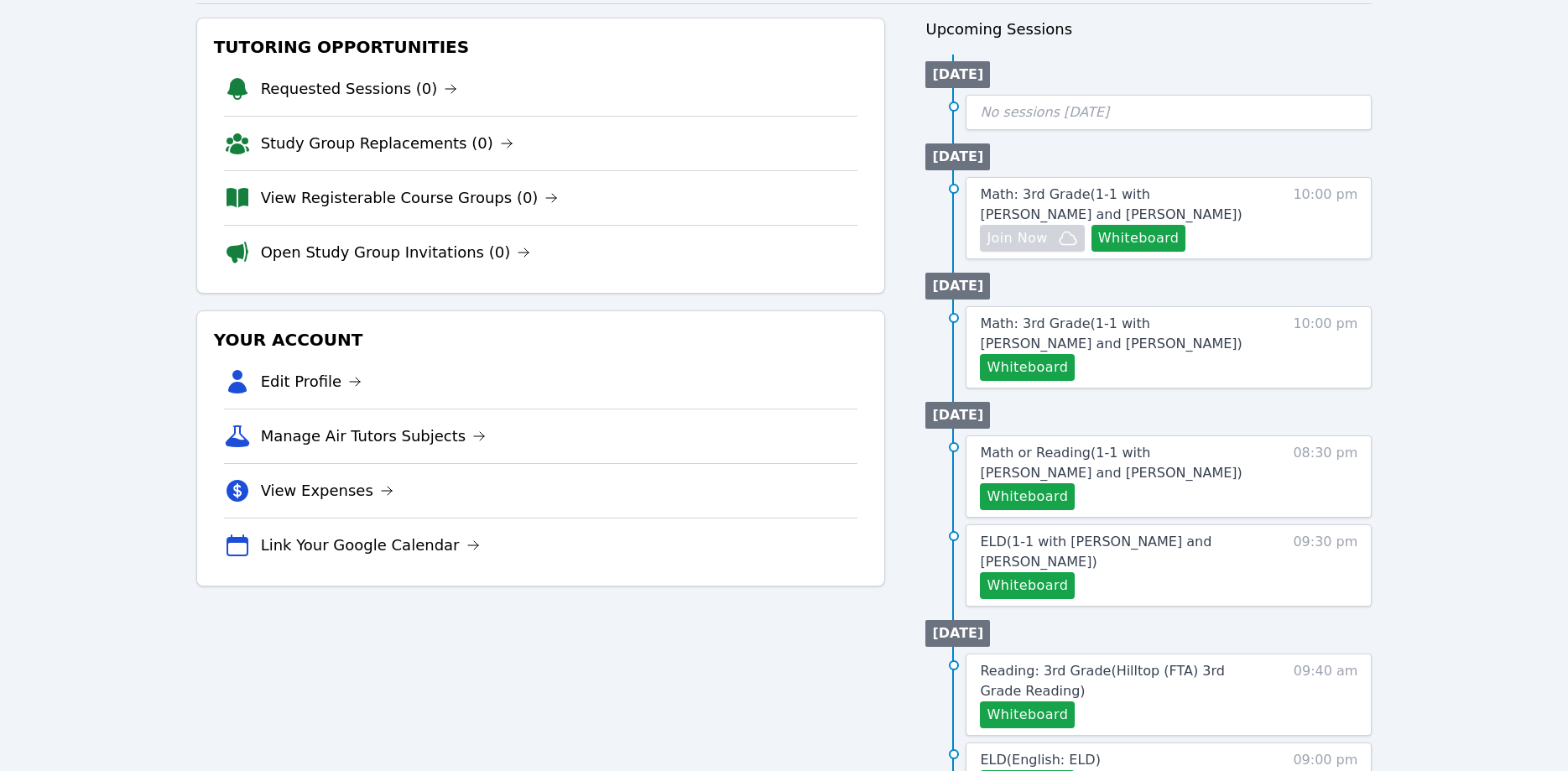
scroll to position [171, 0]
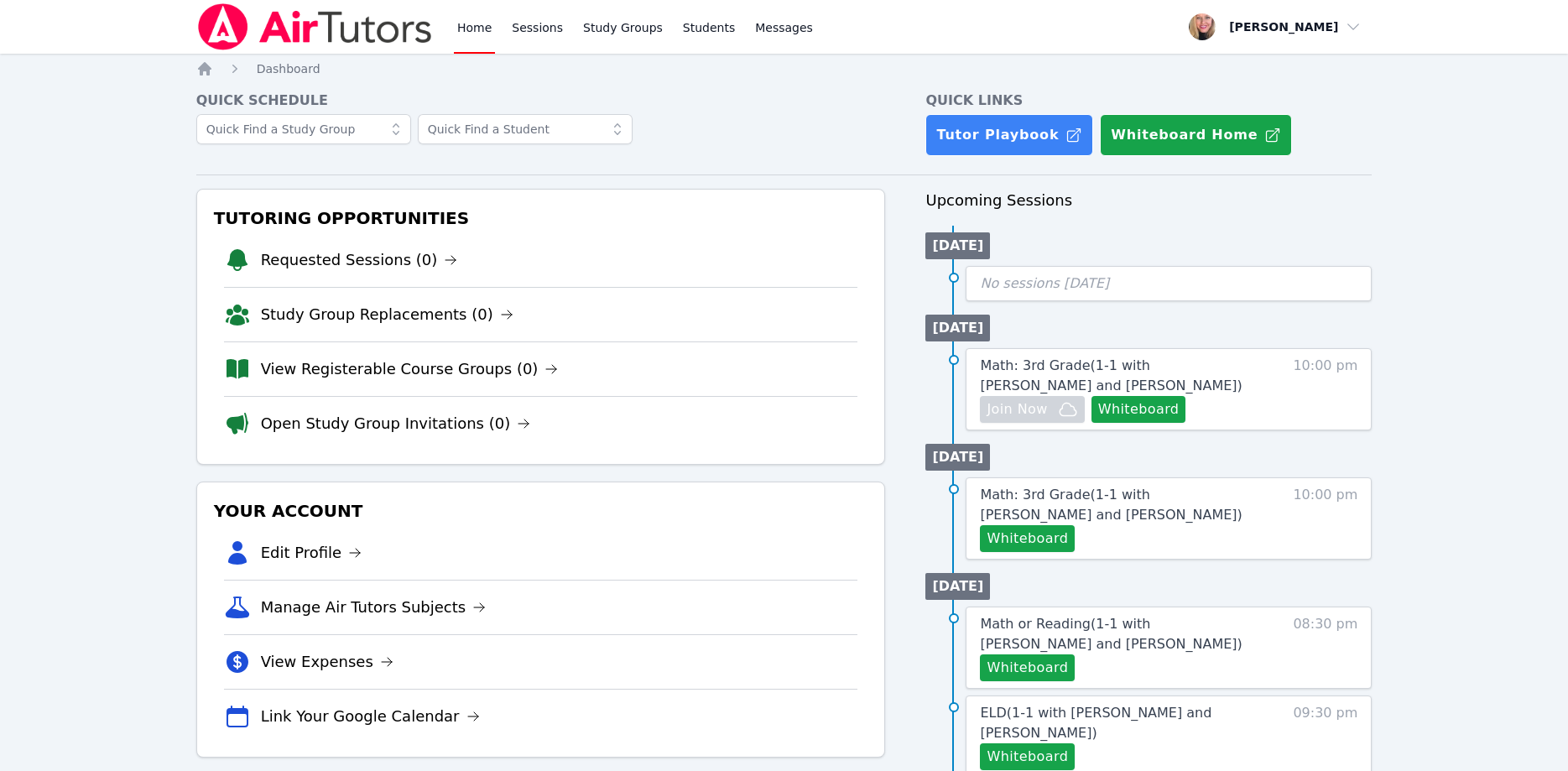
scroll to position [171, 0]
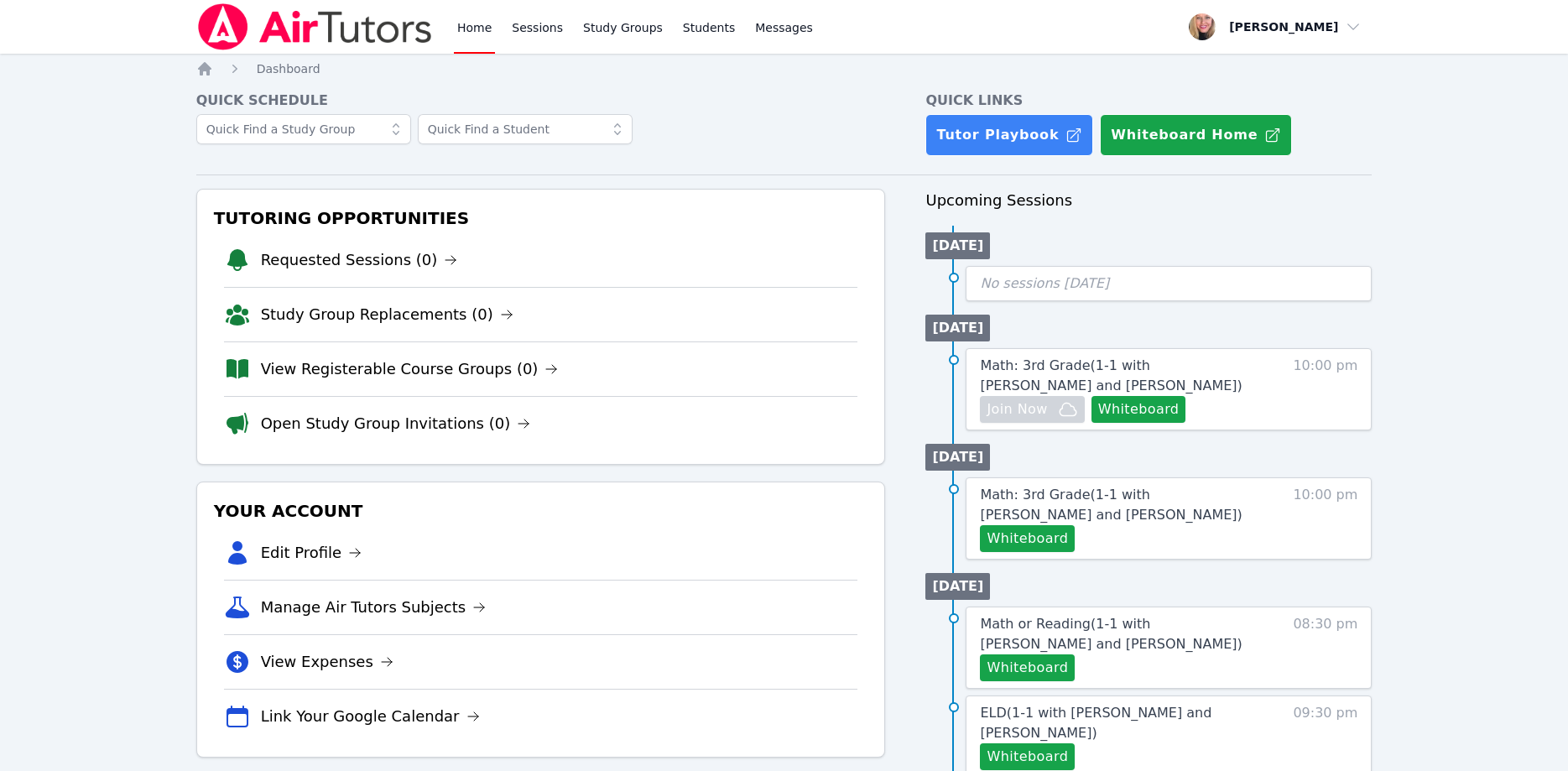
scroll to position [171, 0]
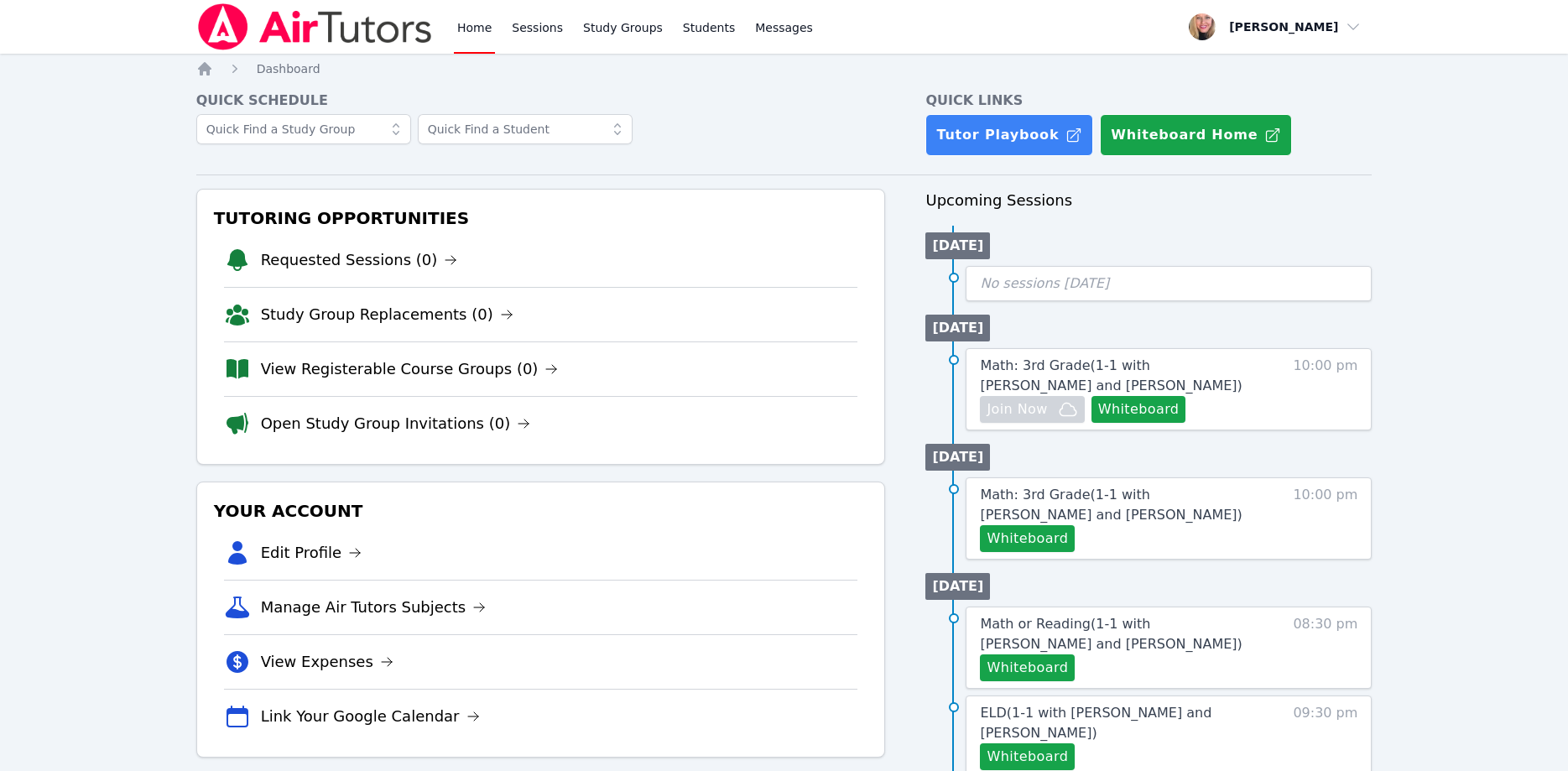
scroll to position [171, 0]
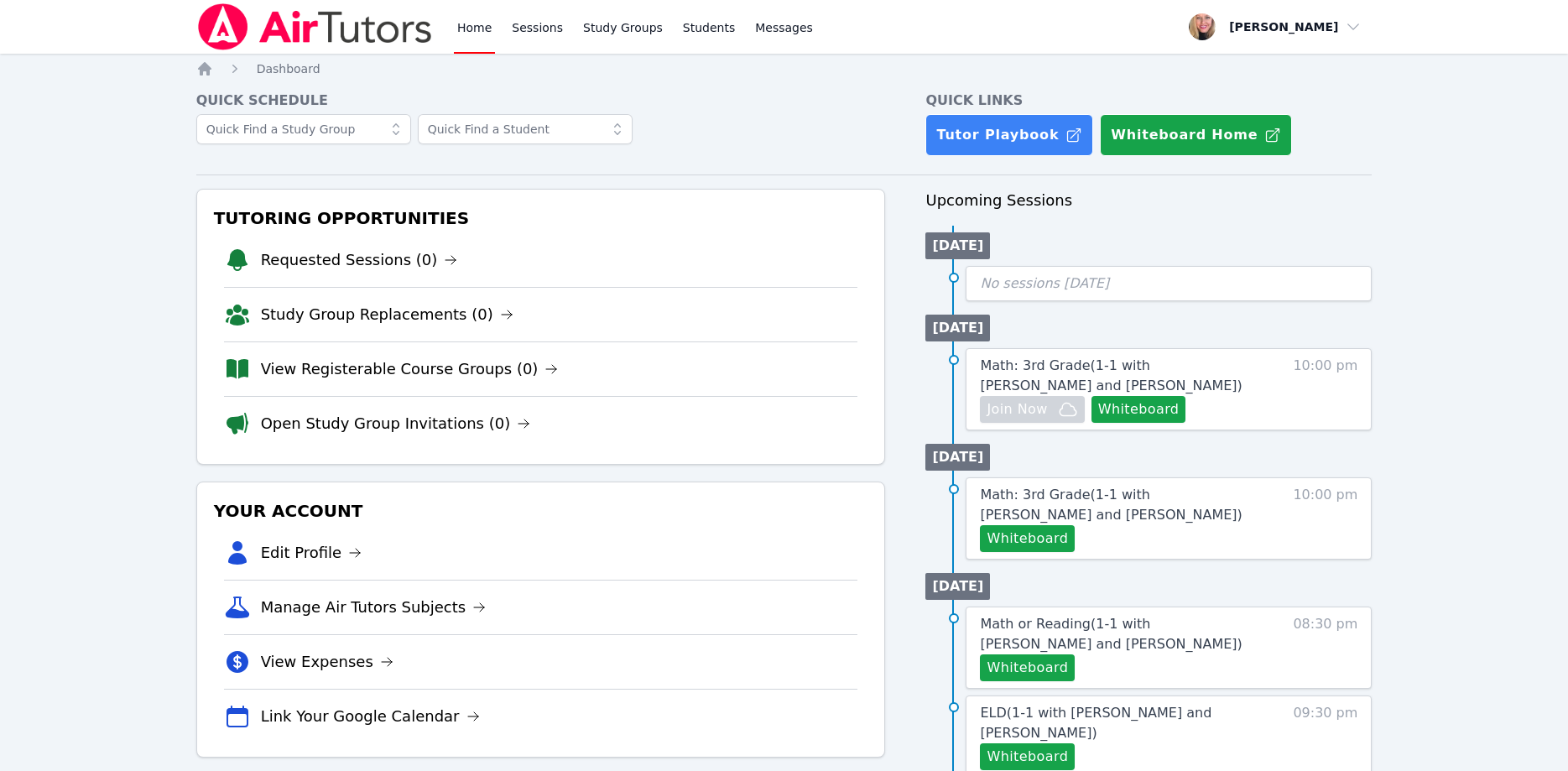
scroll to position [171, 0]
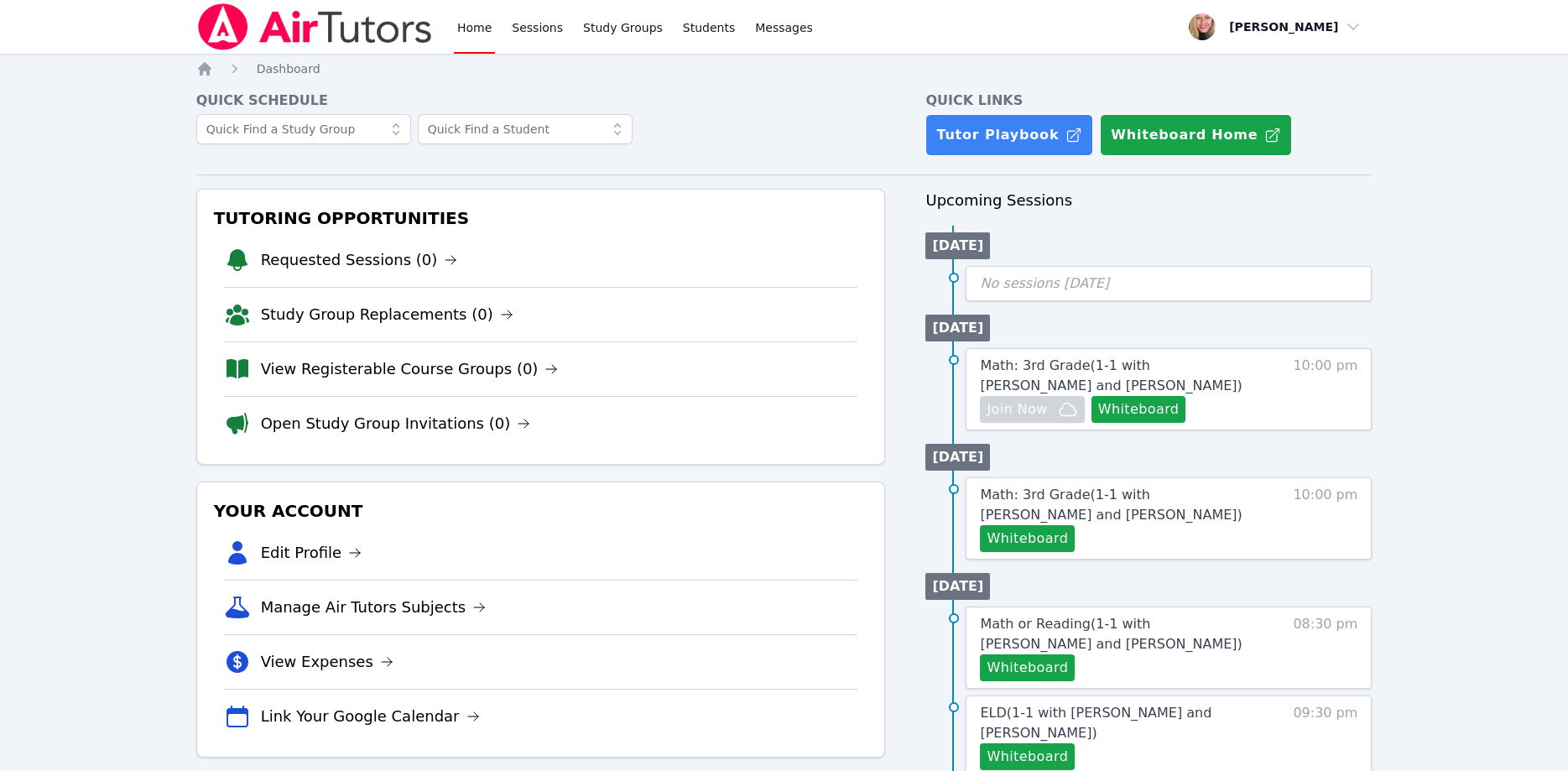
scroll to position [171, 0]
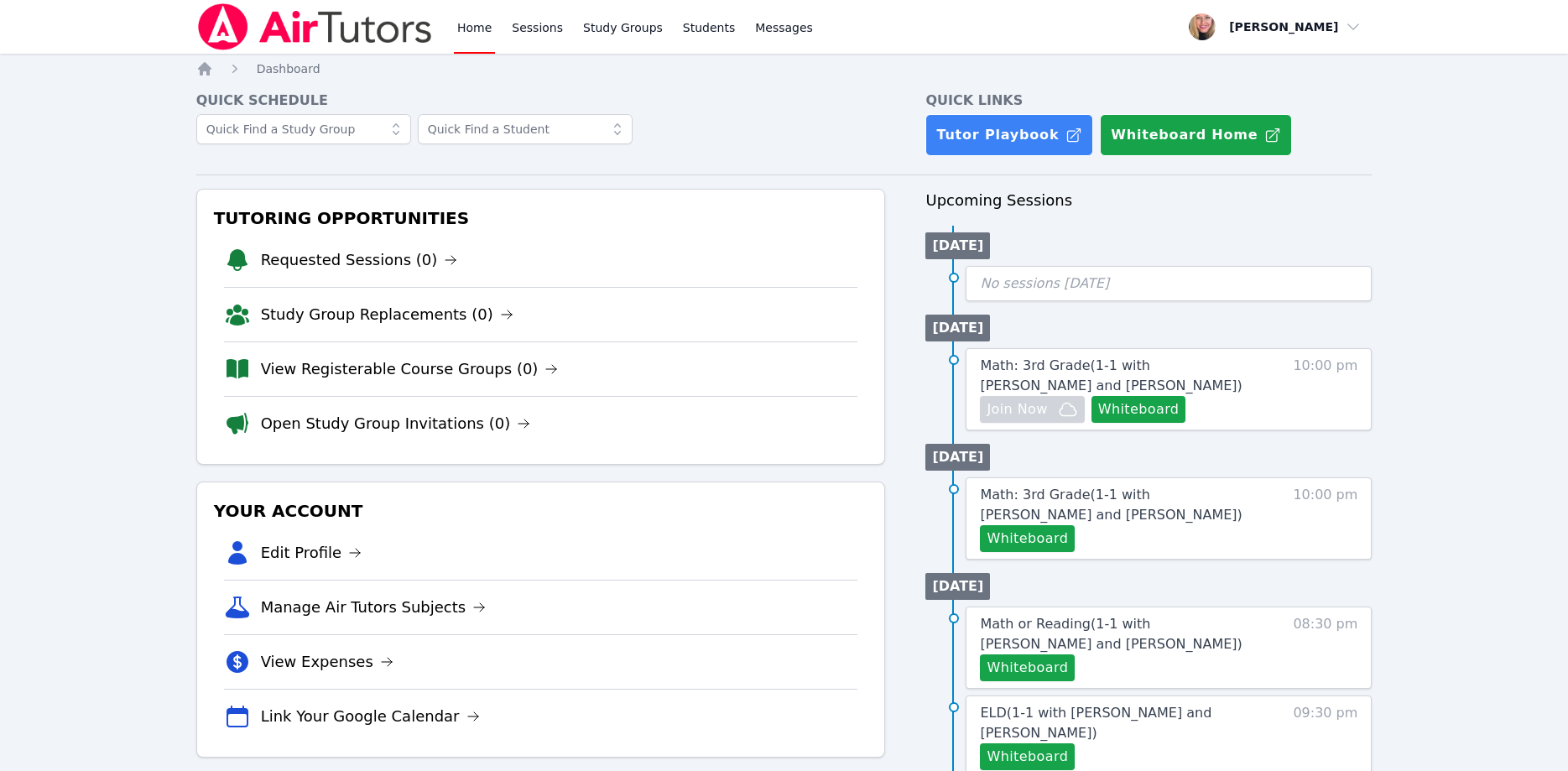
scroll to position [171, 0]
